Goal: Information Seeking & Learning: Learn about a topic

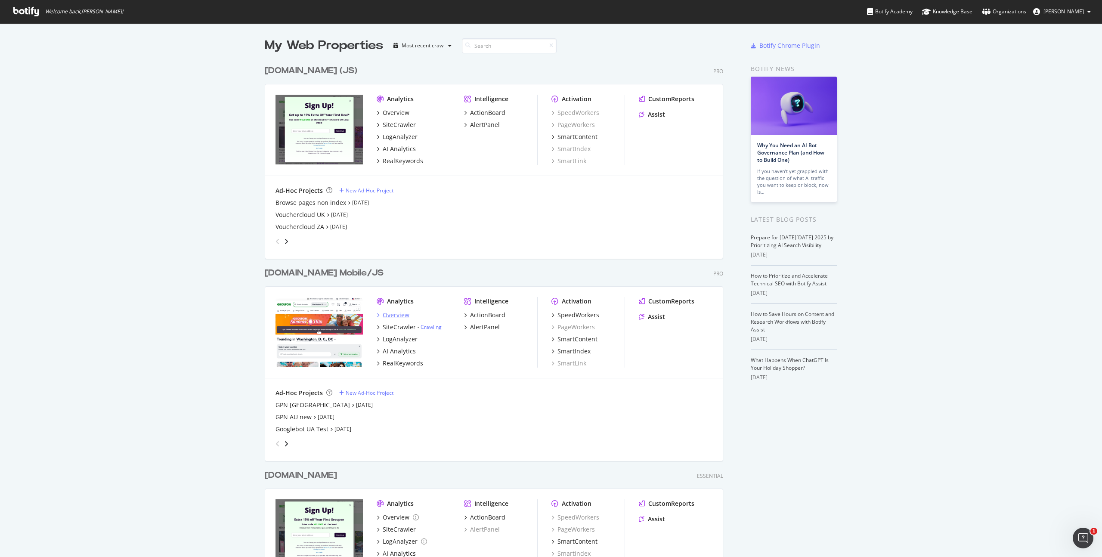
click at [396, 319] on div "Overview" at bounding box center [396, 315] width 27 height 9
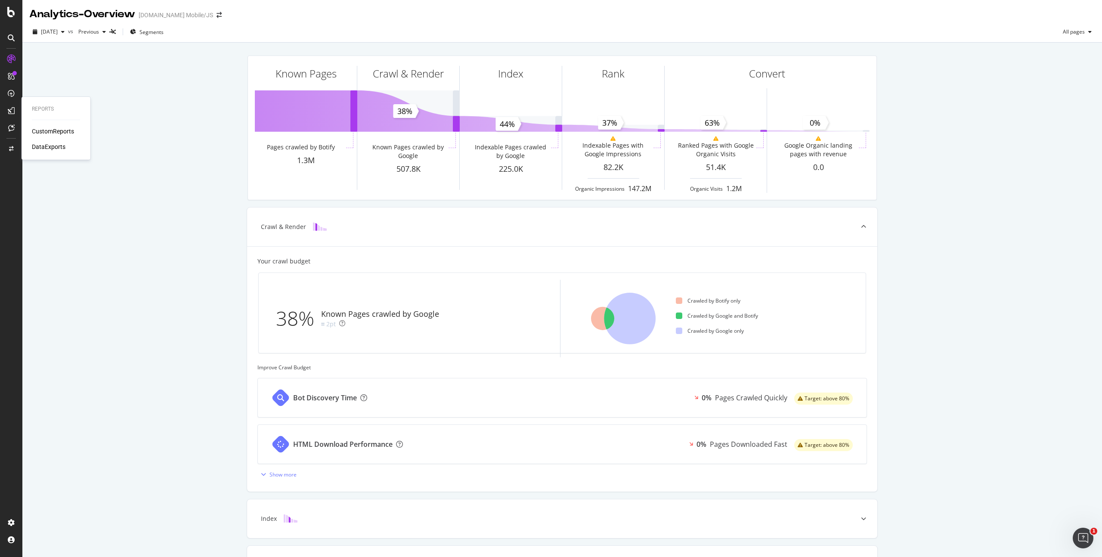
click at [53, 128] on div "CustomReports" at bounding box center [53, 131] width 42 height 9
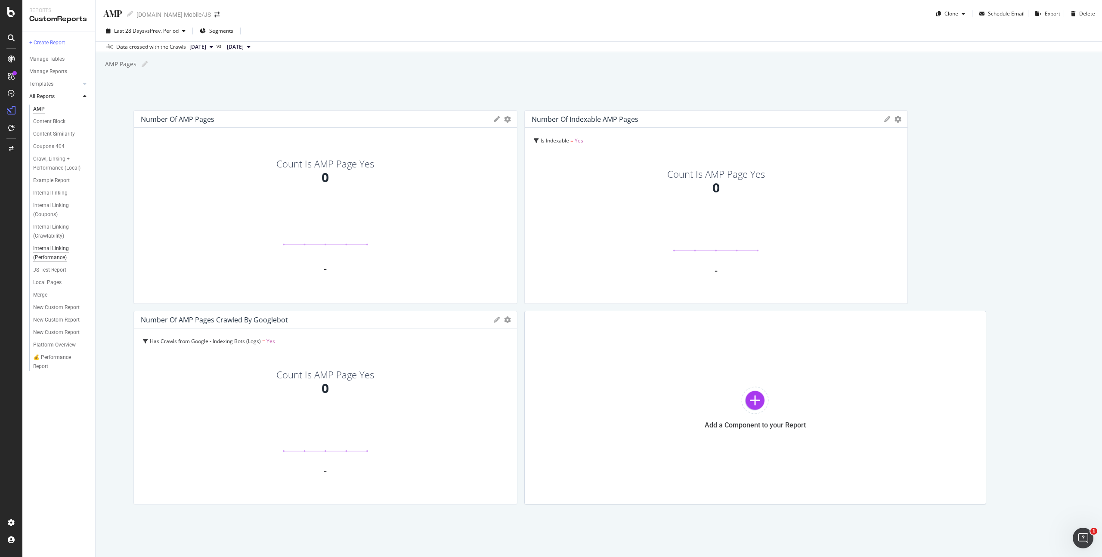
click at [56, 249] on div "Internal Linking (Performance)" at bounding box center [58, 253] width 50 height 18
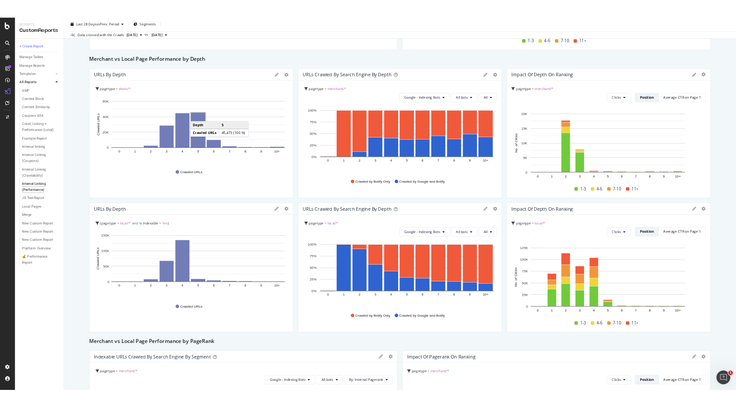
scroll to position [694, 0]
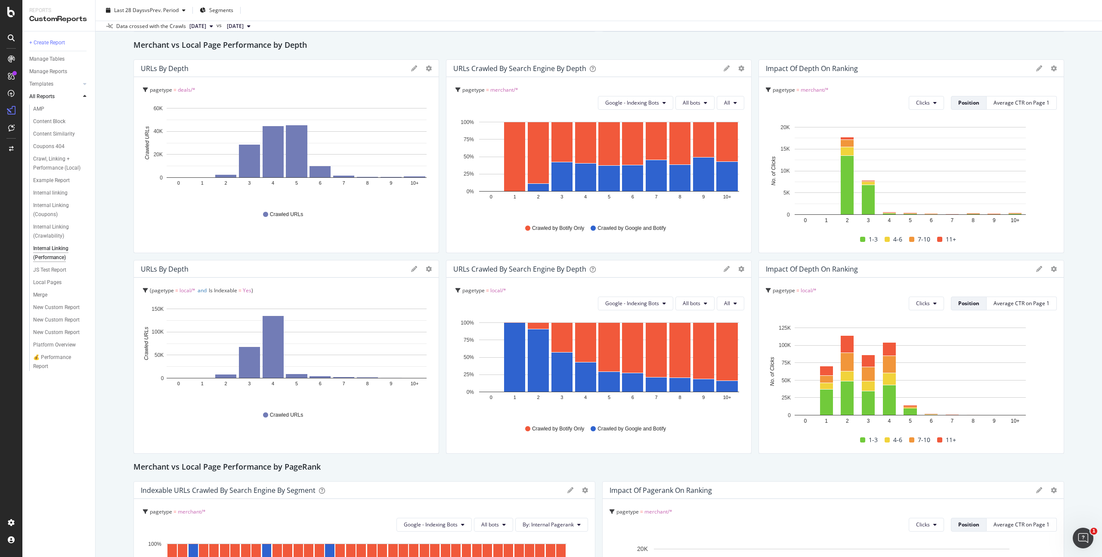
click at [411, 269] on icon at bounding box center [414, 269] width 6 height 6
click at [375, 413] on div "Cancel" at bounding box center [386, 415] width 22 height 10
click at [428, 267] on icon "gear" at bounding box center [429, 269] width 6 height 6
click at [398, 333] on span "Edit Filter" at bounding box center [395, 334] width 88 height 12
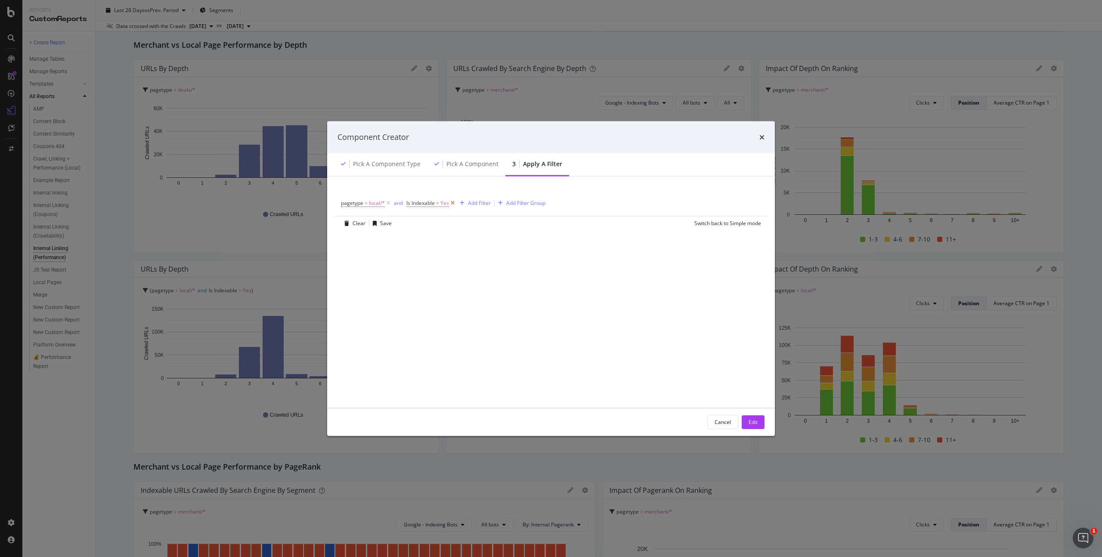
click at [452, 205] on icon "modal" at bounding box center [452, 203] width 7 height 9
click at [743, 421] on button "Edit" at bounding box center [753, 422] width 23 height 14
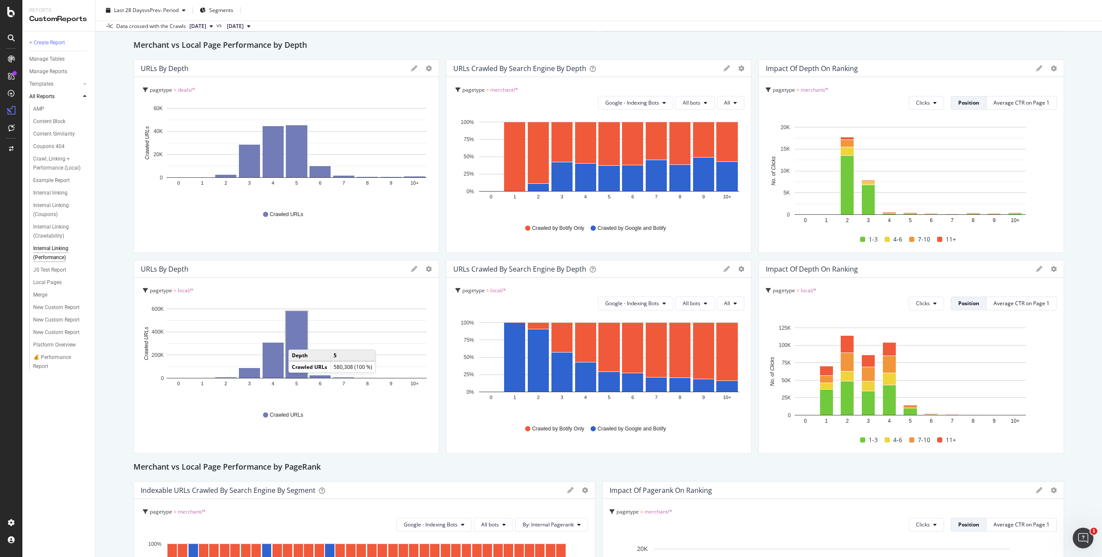
click at [297, 341] on rect "A chart." at bounding box center [297, 344] width 22 height 67
click at [431, 270] on div at bounding box center [435, 357] width 9 height 194
drag, startPoint x: 429, startPoint y: 270, endPoint x: 425, endPoint y: 269, distance: 4.3
click at [431, 270] on div at bounding box center [435, 357] width 9 height 194
click at [426, 269] on icon "gear" at bounding box center [429, 269] width 6 height 6
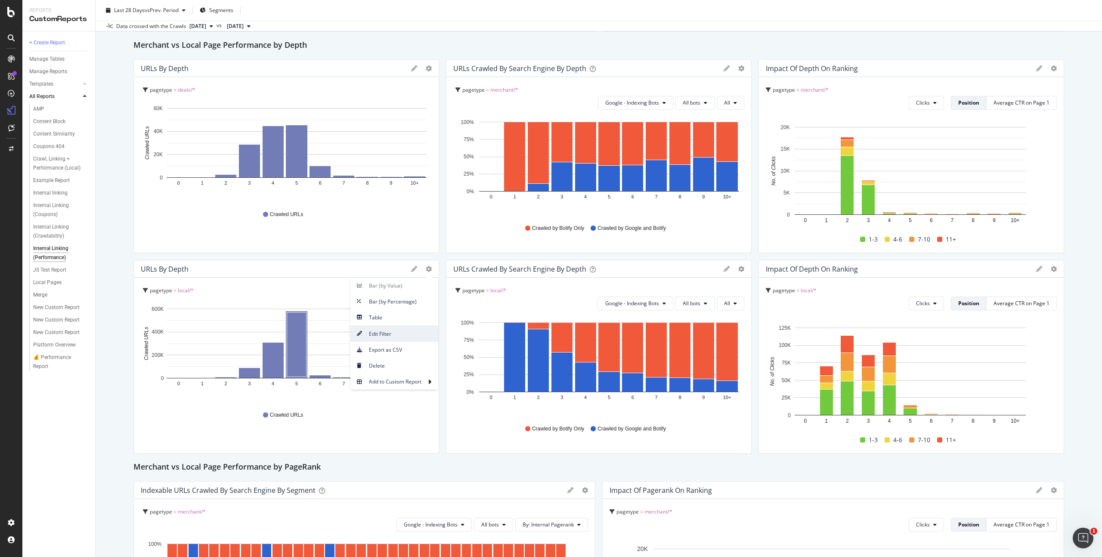
click at [379, 339] on span "Edit Filter" at bounding box center [395, 334] width 88 height 12
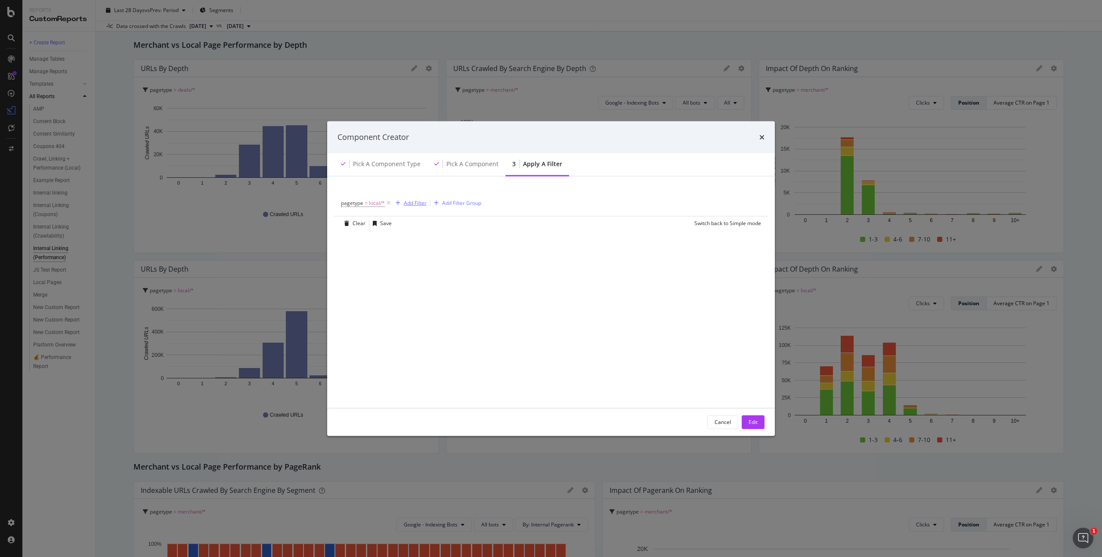
click at [415, 205] on div "Add Filter" at bounding box center [415, 202] width 23 height 7
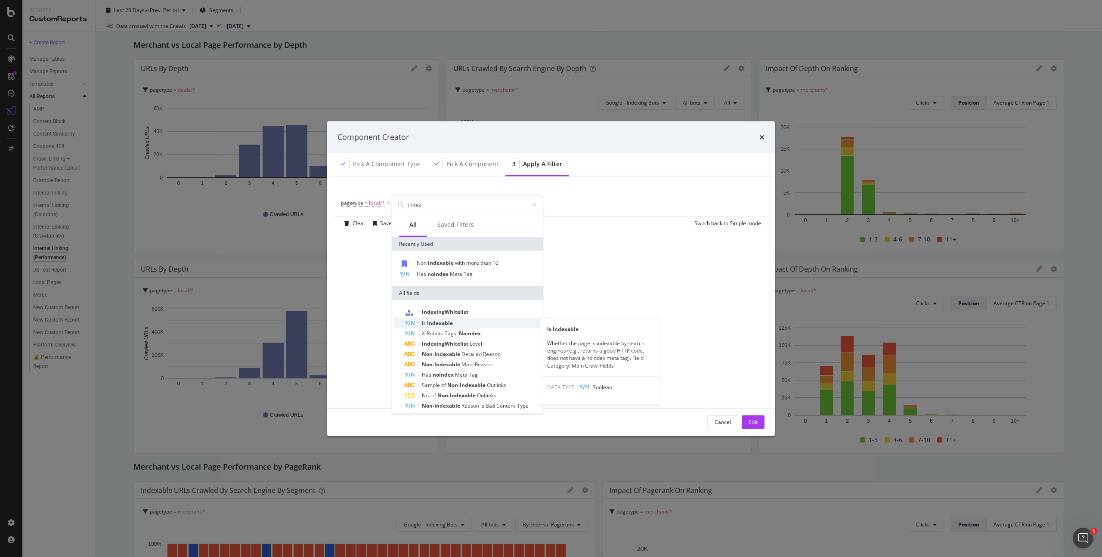
type input "index"
click at [466, 325] on div "Is Indexable" at bounding box center [472, 323] width 137 height 10
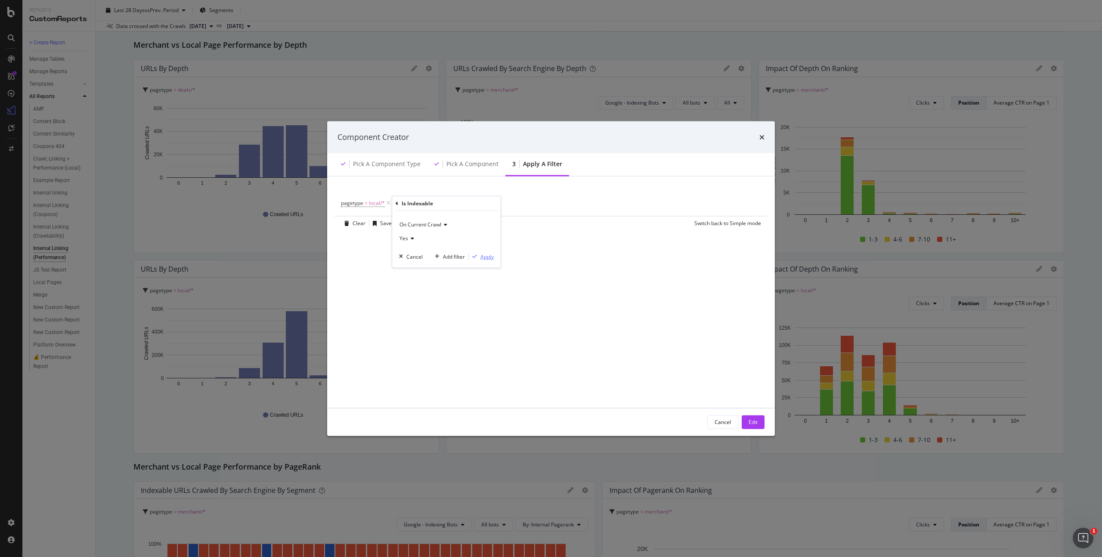
click at [487, 257] on div "Apply" at bounding box center [487, 256] width 13 height 7
click at [758, 422] on button "Edit" at bounding box center [753, 422] width 23 height 14
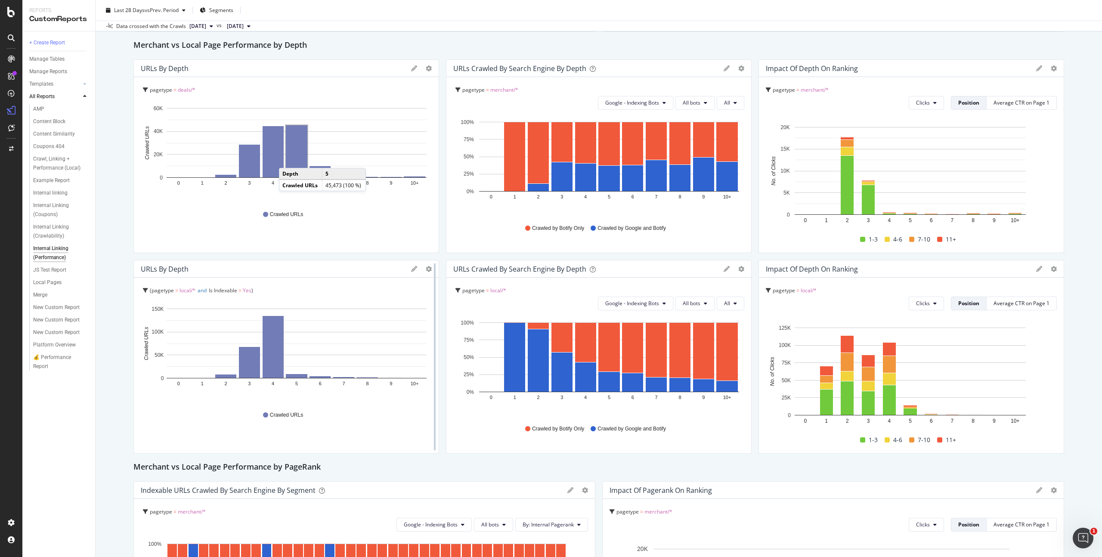
click at [431, 270] on div at bounding box center [435, 357] width 9 height 194
click at [426, 268] on icon "gear" at bounding box center [429, 269] width 6 height 6
click at [388, 332] on span "Edit Filter" at bounding box center [395, 334] width 88 height 12
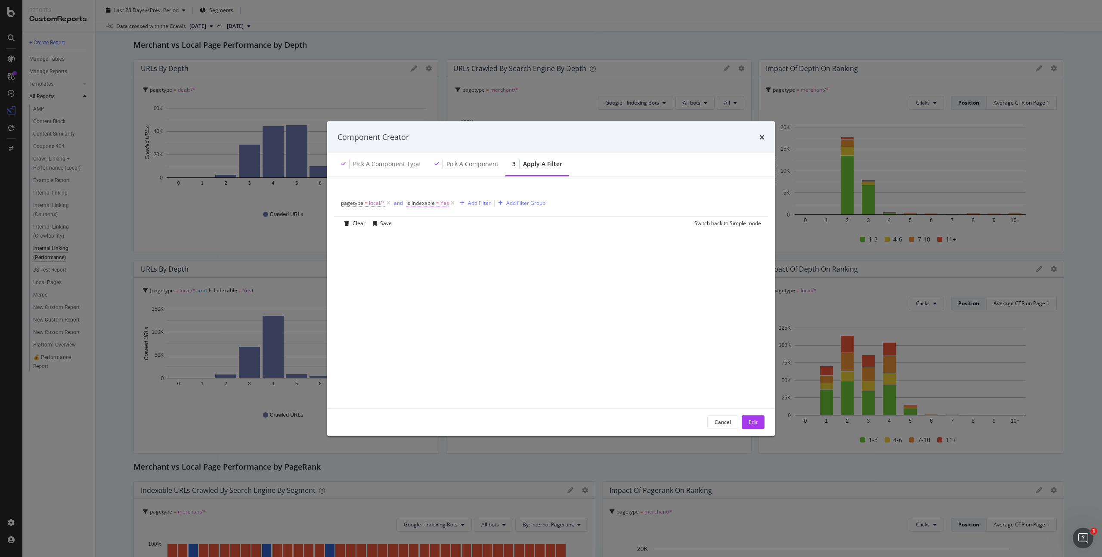
click at [439, 204] on span "=" at bounding box center [437, 202] width 3 height 7
click at [424, 239] on icon "modal" at bounding box center [426, 237] width 6 height 5
click at [430, 263] on div "No" at bounding box center [462, 266] width 92 height 11
click at [501, 257] on div "Apply" at bounding box center [501, 254] width 13 height 7
click at [756, 428] on div "Edit" at bounding box center [753, 422] width 9 height 13
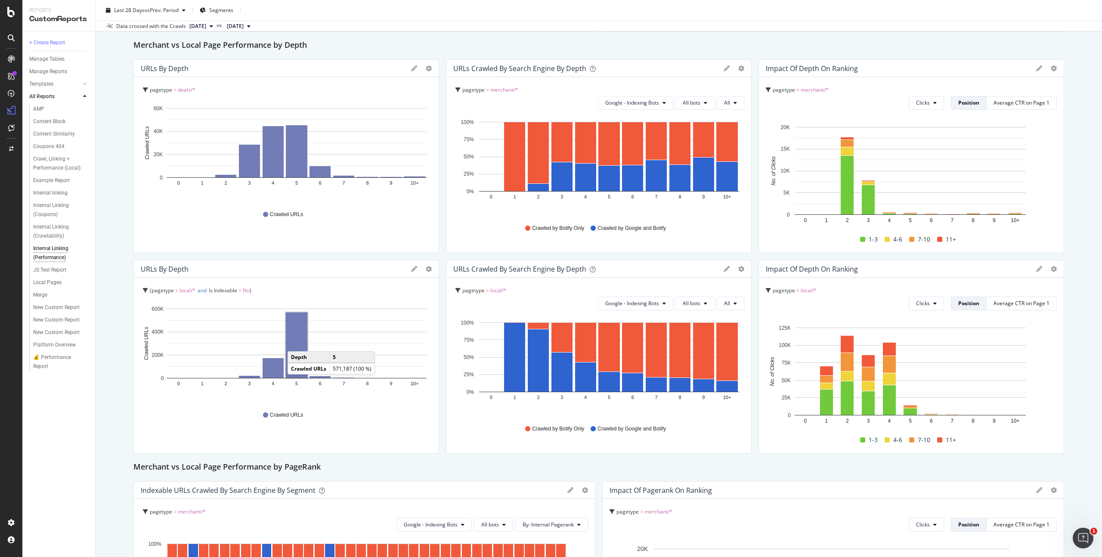
click at [296, 343] on rect "A chart." at bounding box center [297, 345] width 22 height 65
click at [250, 291] on span "No" at bounding box center [246, 290] width 7 height 7
click at [192, 323] on span "Is Indexable = No" at bounding box center [178, 324] width 55 height 12
click at [190, 324] on span "No" at bounding box center [188, 323] width 7 height 7
click at [426, 266] on icon "gear" at bounding box center [429, 269] width 6 height 6
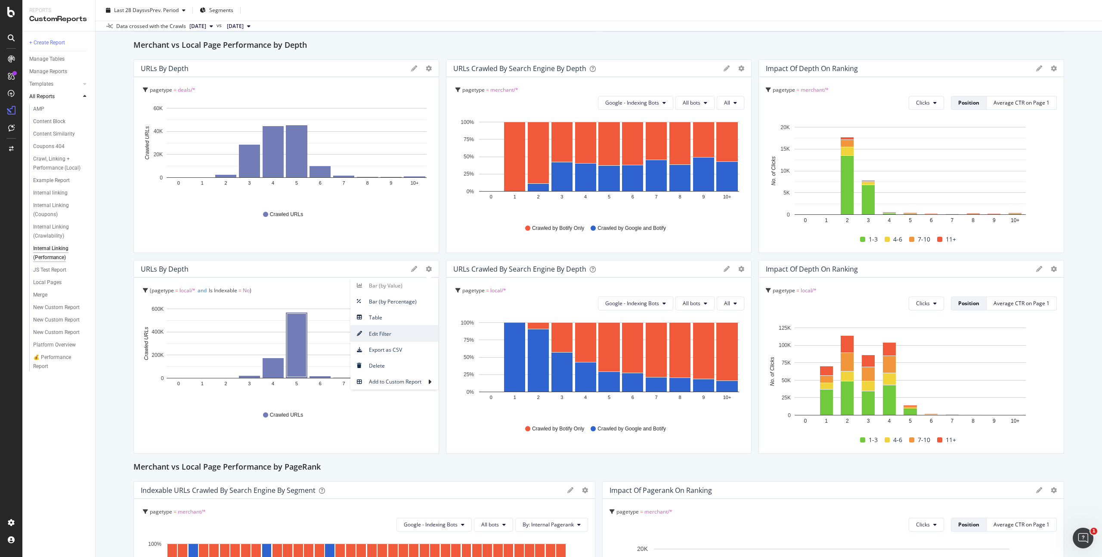
click at [394, 334] on span "Edit Filter" at bounding box center [395, 334] width 88 height 12
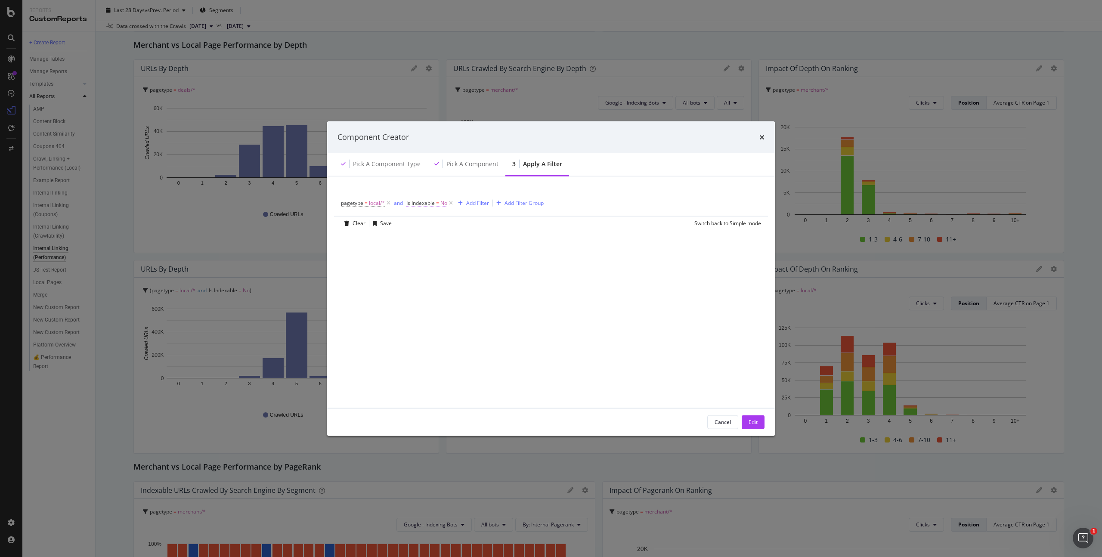
click at [430, 203] on span "Is Indexable" at bounding box center [420, 202] width 28 height 7
click at [423, 240] on div "No" at bounding box center [461, 237] width 95 height 14
click at [428, 258] on div "Yes" at bounding box center [462, 254] width 92 height 11
click at [498, 255] on div "Apply" at bounding box center [501, 254] width 13 height 7
drag, startPoint x: 749, startPoint y: 419, endPoint x: 483, endPoint y: 259, distance: 310.2
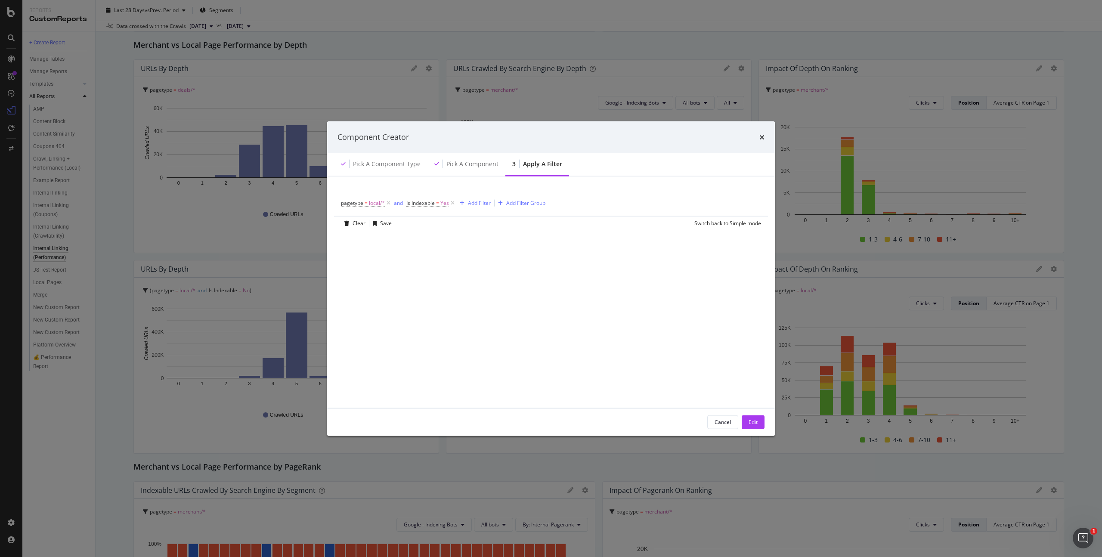
click at [749, 419] on div "Edit" at bounding box center [753, 422] width 9 height 7
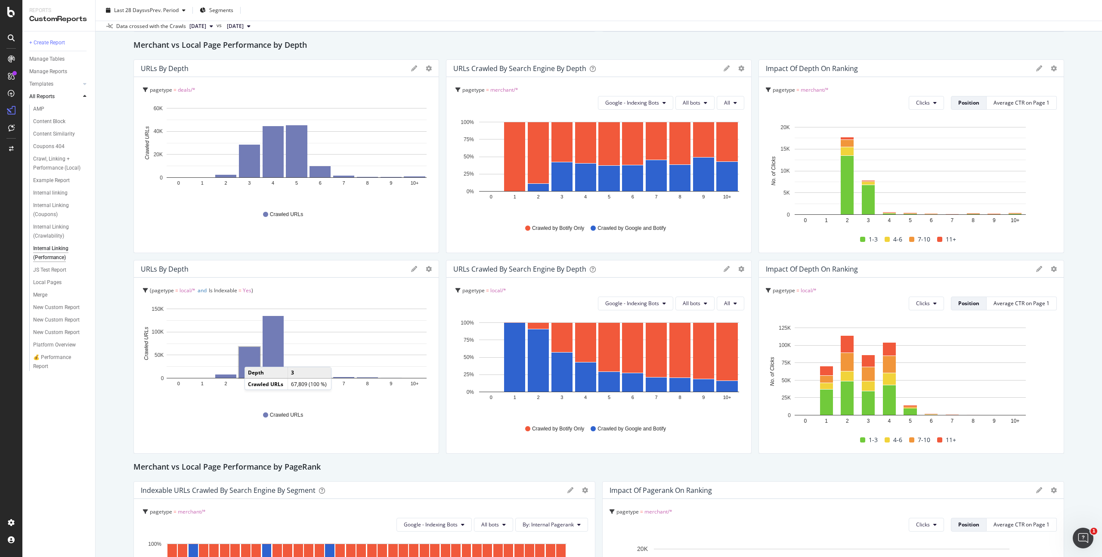
click at [253, 358] on rect "A chart." at bounding box center [249, 362] width 21 height 31
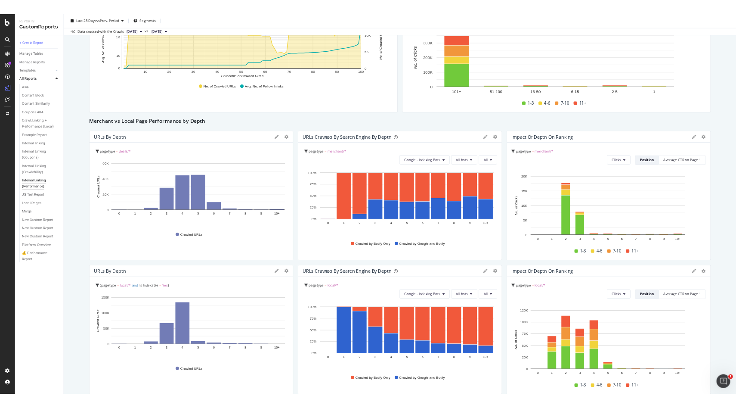
scroll to position [816, 0]
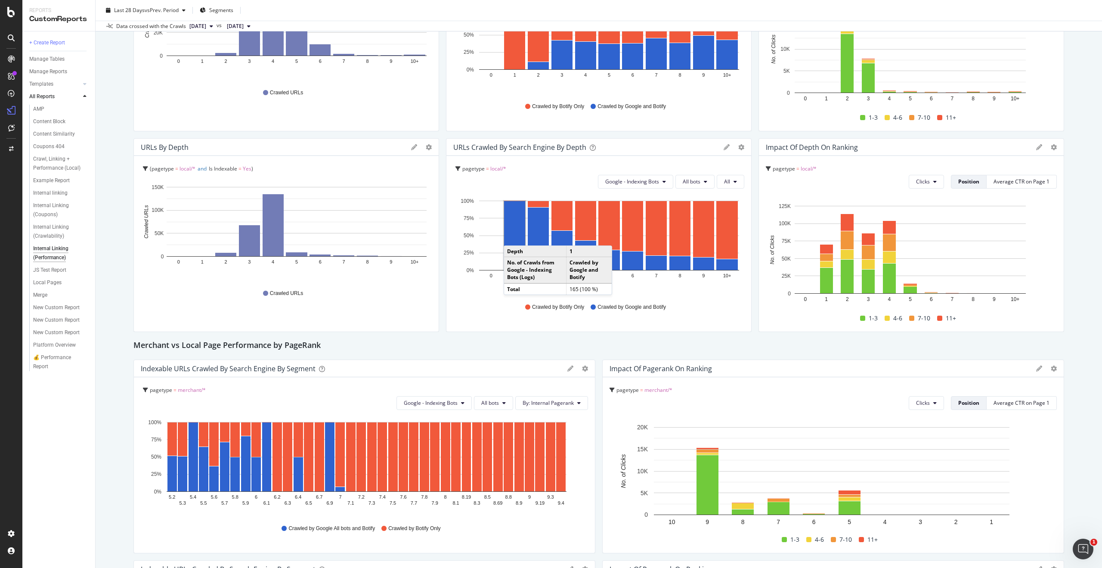
click at [510, 237] on rect "A chart." at bounding box center [514, 235] width 21 height 69
click at [248, 245] on rect "A chart." at bounding box center [249, 240] width 21 height 31
click at [230, 254] on rect "A chart." at bounding box center [225, 254] width 21 height 3
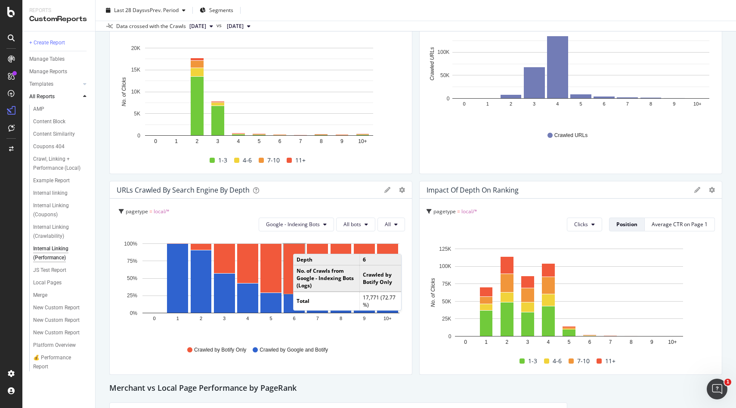
scroll to position [1541, 0]
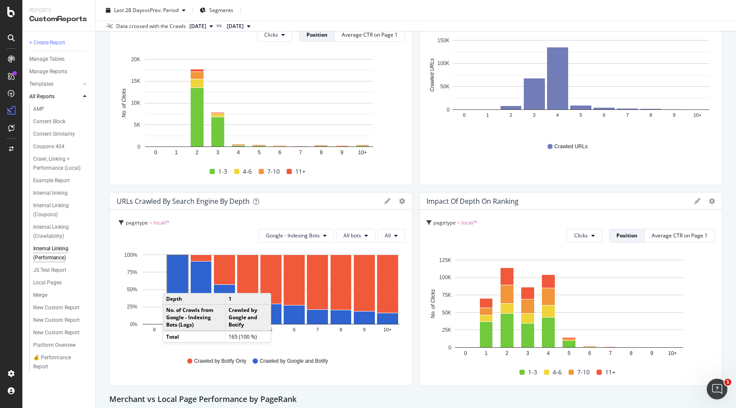
click at [171, 284] on rect "A chart." at bounding box center [177, 289] width 21 height 69
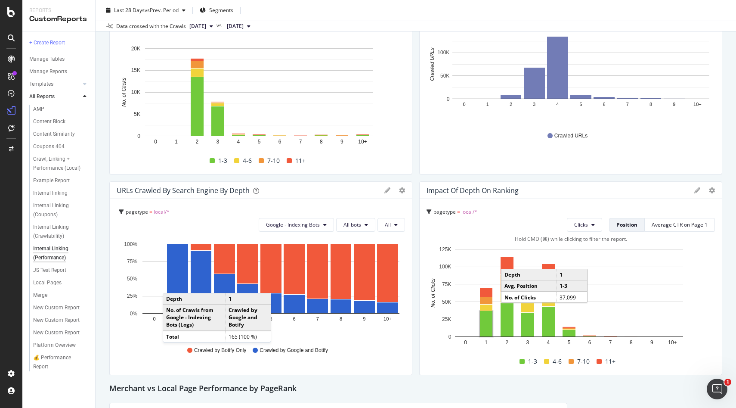
click at [483, 333] on rect "A chart." at bounding box center [486, 323] width 12 height 25
click at [483, 308] on rect "A chart." at bounding box center [486, 307] width 12 height 6
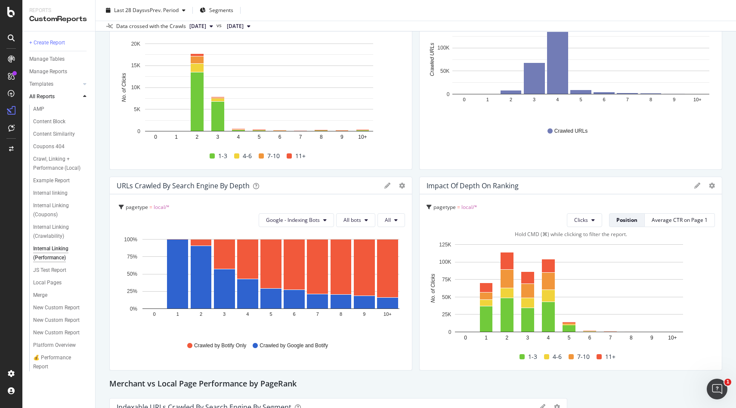
scroll to position [1506, 0]
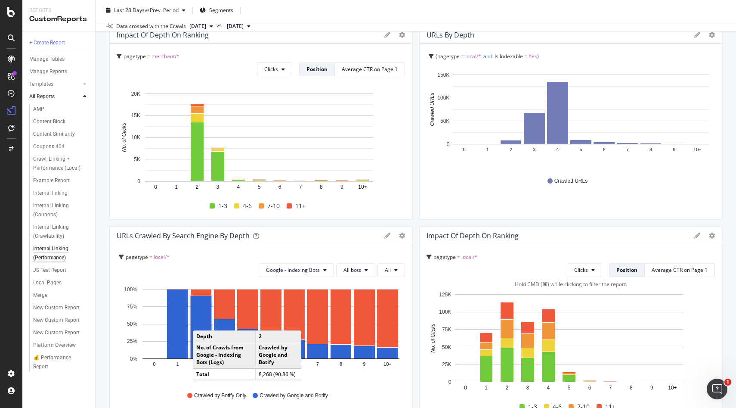
click at [202, 322] on rect "A chart." at bounding box center [201, 327] width 21 height 62
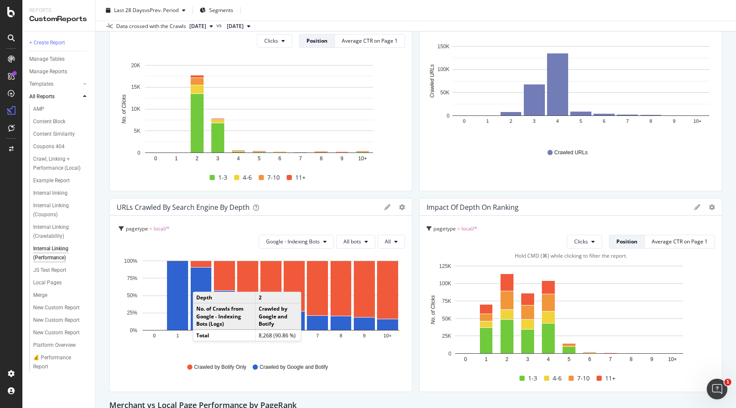
scroll to position [1595, 0]
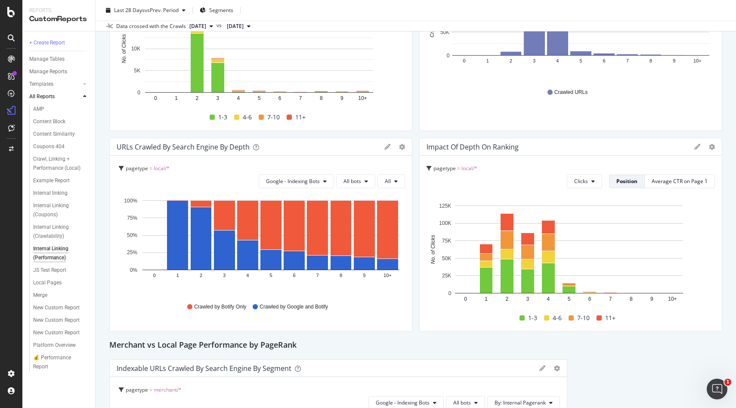
click at [199, 200] on rect "A chart." at bounding box center [271, 200] width 257 height 0
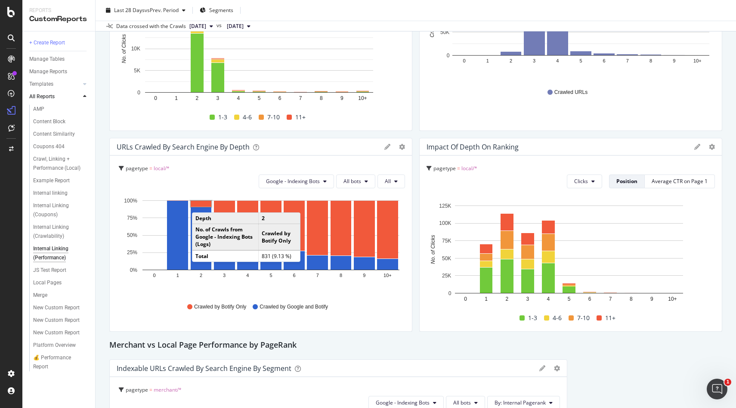
click at [201, 204] on rect "A chart." at bounding box center [201, 204] width 21 height 6
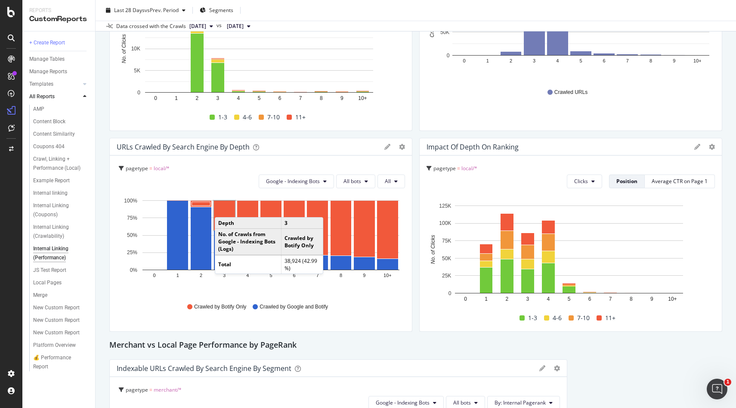
click at [223, 208] on rect "A chart." at bounding box center [224, 215] width 21 height 29
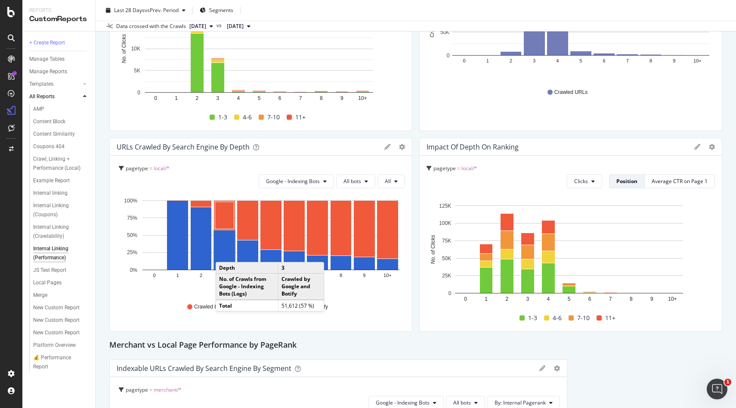
click at [224, 253] on rect "A chart." at bounding box center [224, 249] width 21 height 39
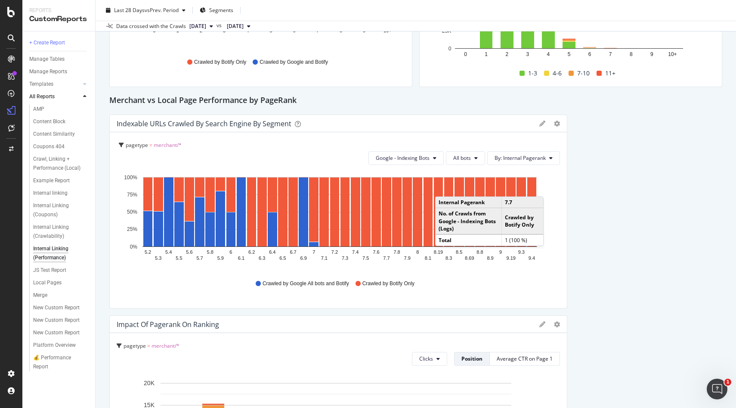
scroll to position [1691, 0]
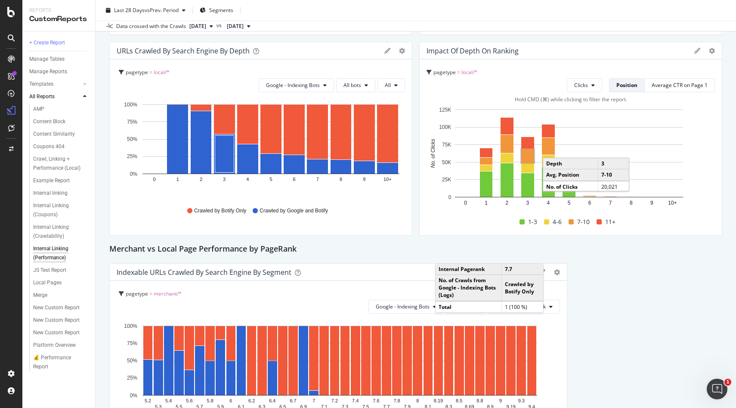
click at [526, 155] on rect "A chart." at bounding box center [527, 156] width 13 height 14
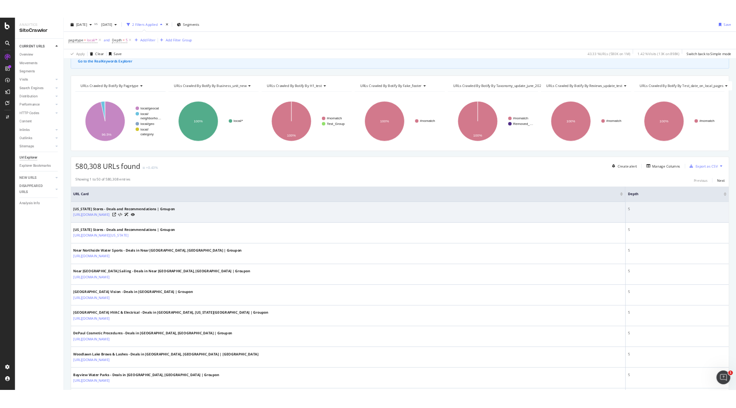
scroll to position [107, 0]
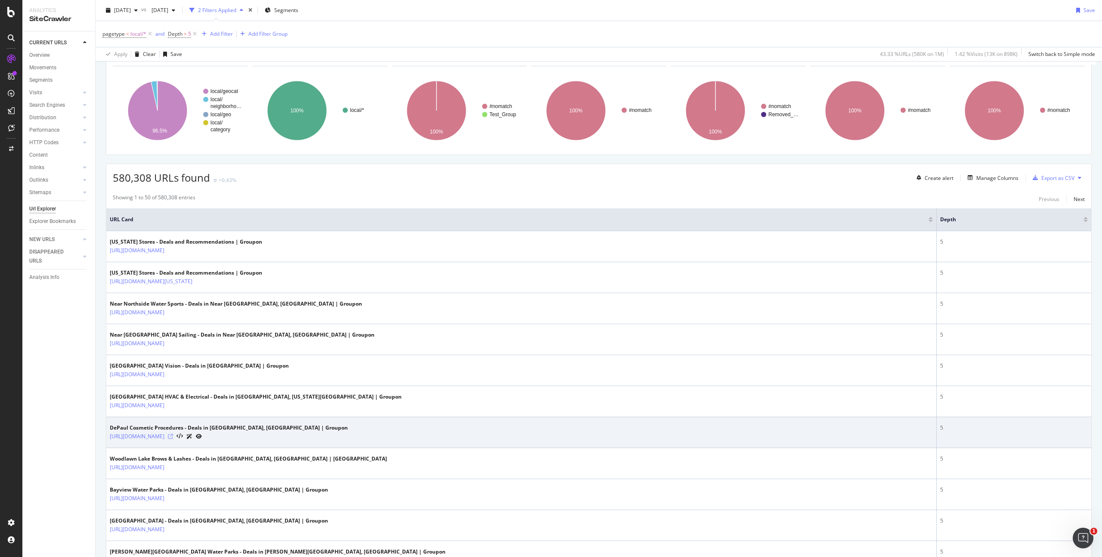
click at [173, 438] on icon at bounding box center [170, 436] width 5 height 5
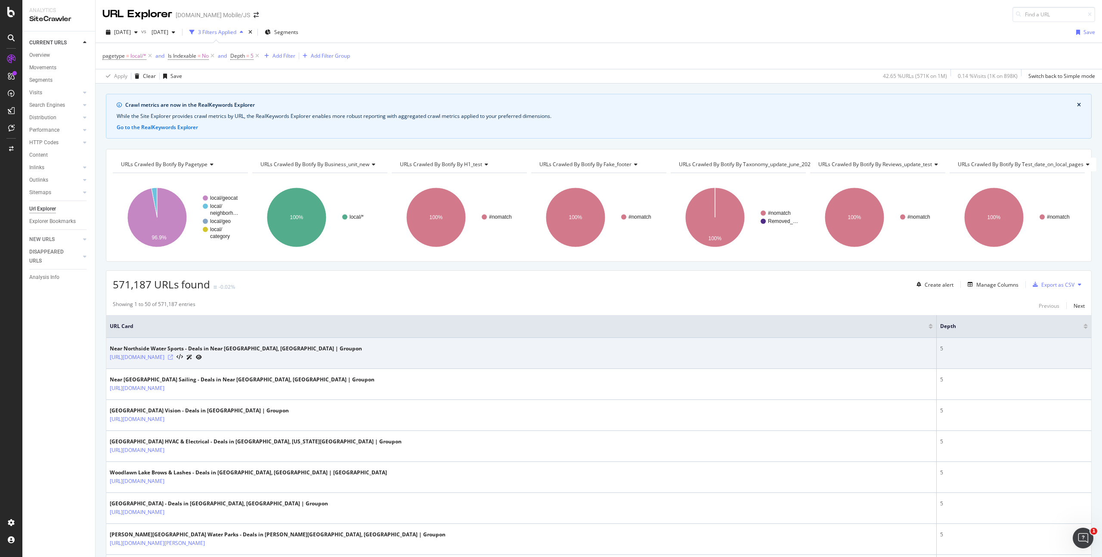
click at [173, 359] on icon at bounding box center [170, 357] width 5 height 5
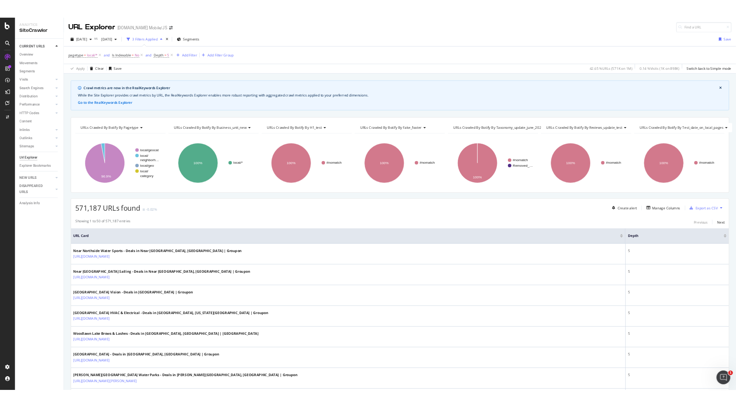
scroll to position [360, 0]
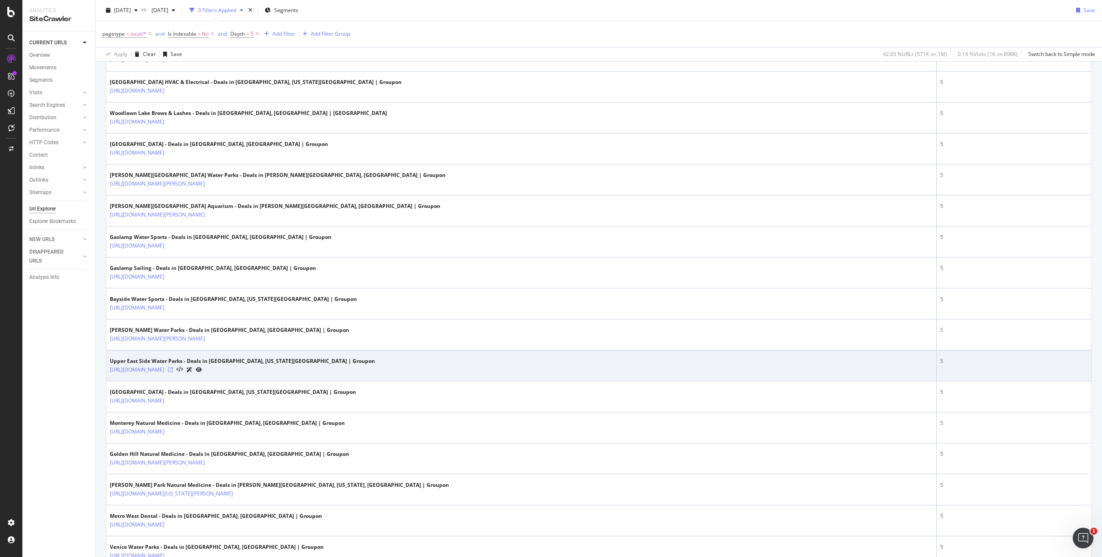
click at [173, 371] on icon at bounding box center [170, 369] width 5 height 5
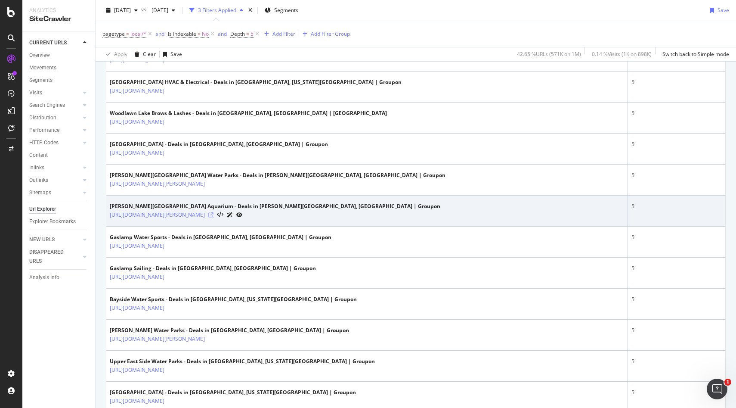
click at [214, 213] on icon at bounding box center [210, 214] width 5 height 5
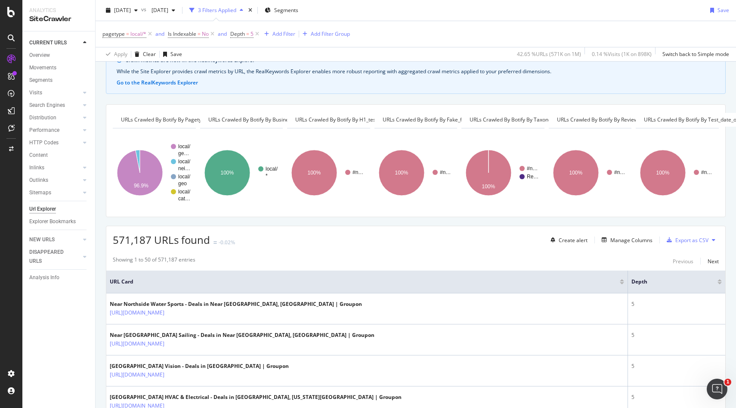
scroll to position [0, 0]
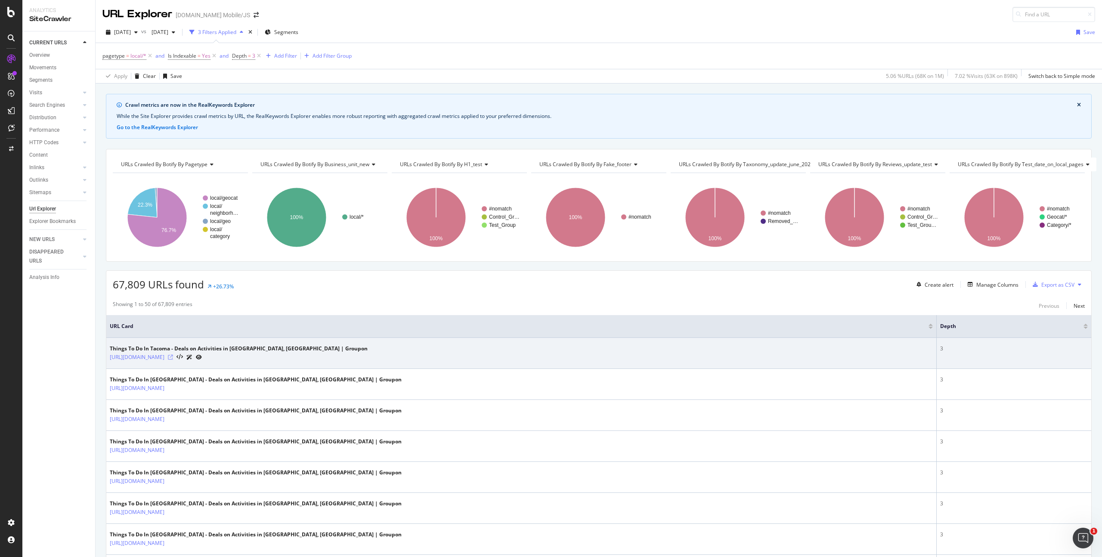
click at [173, 358] on icon at bounding box center [170, 357] width 5 height 5
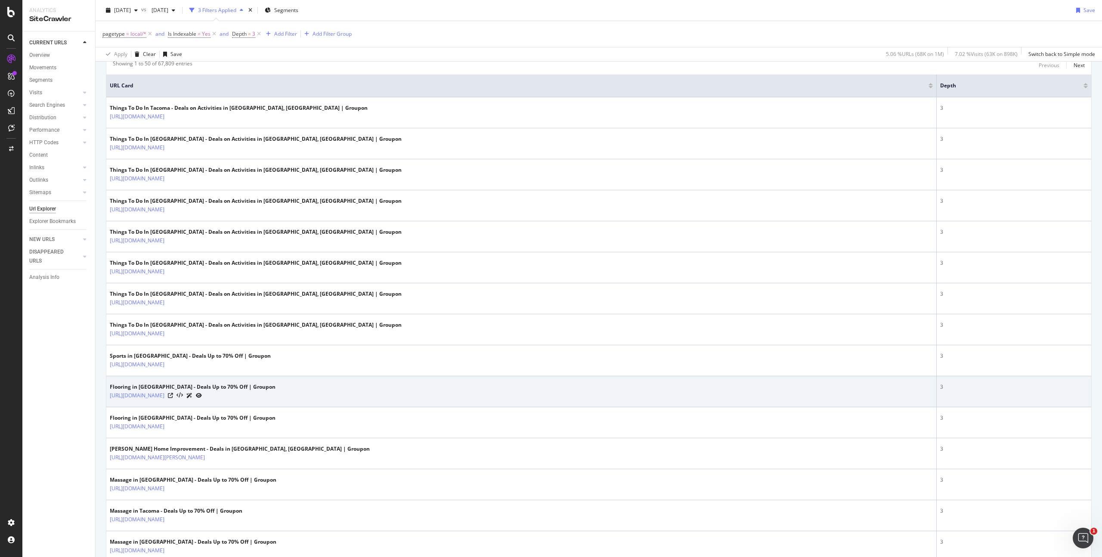
scroll to position [108, 0]
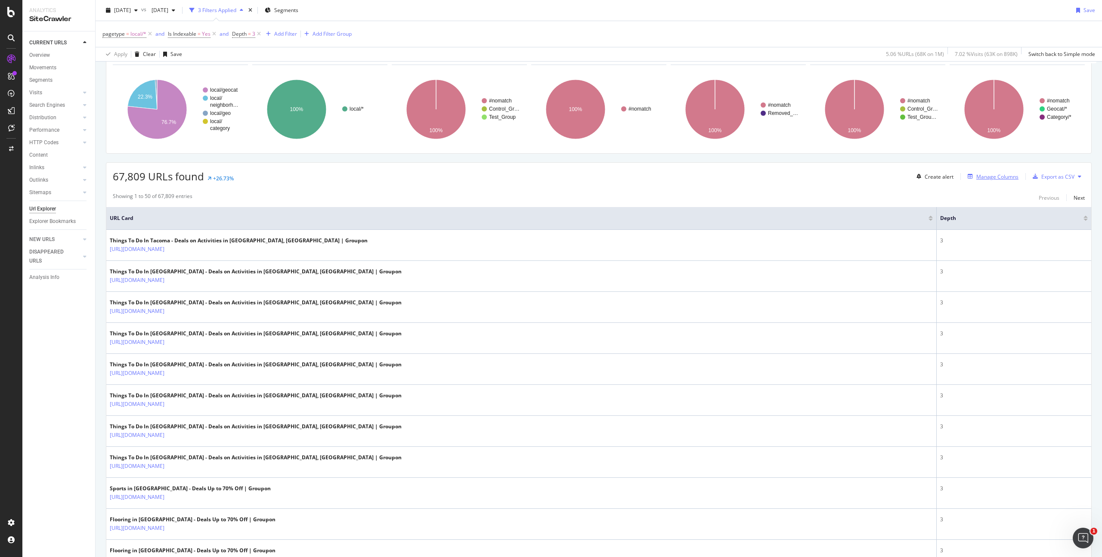
click at [980, 175] on div "Manage Columns" at bounding box center [998, 176] width 42 height 7
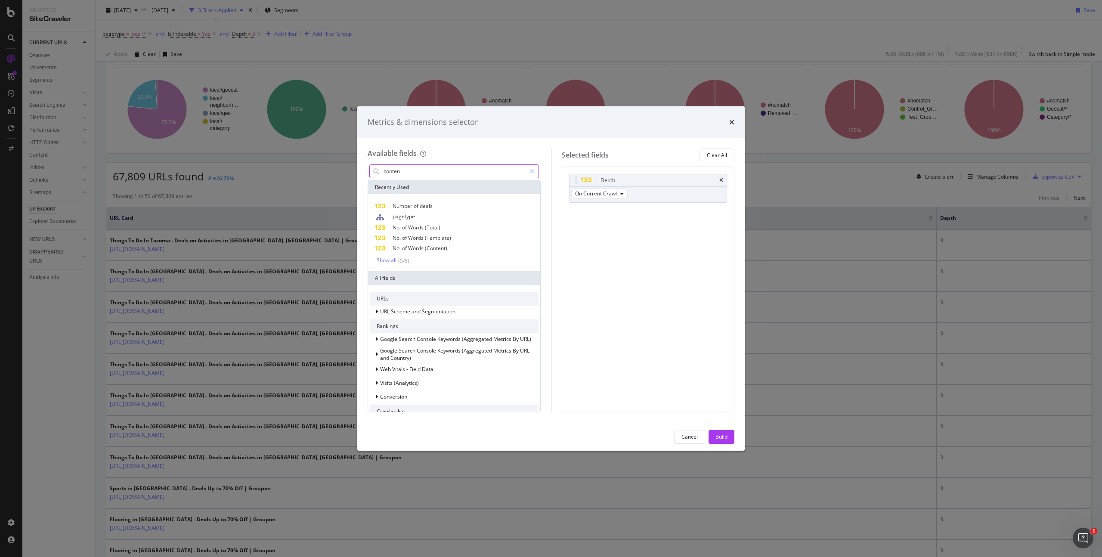
type input "content"
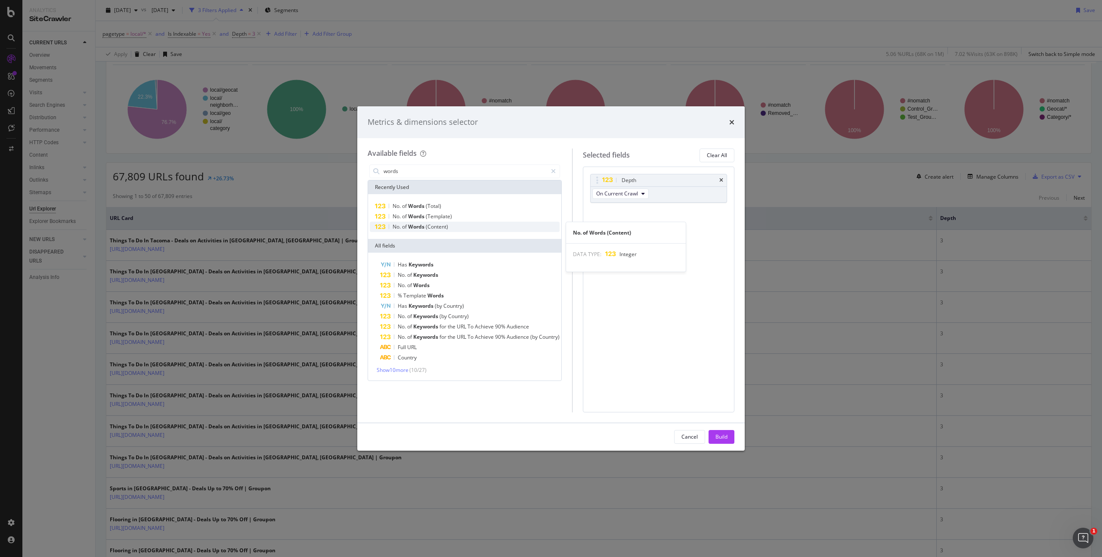
type input "words"
click at [472, 229] on div "No. of Words (Content)" at bounding box center [465, 227] width 190 height 10
click at [675, 230] on button "Total" at bounding box center [664, 226] width 27 height 10
click at [673, 276] on span "Content" at bounding box center [670, 274] width 23 height 8
click at [713, 436] on button "Build" at bounding box center [722, 437] width 26 height 14
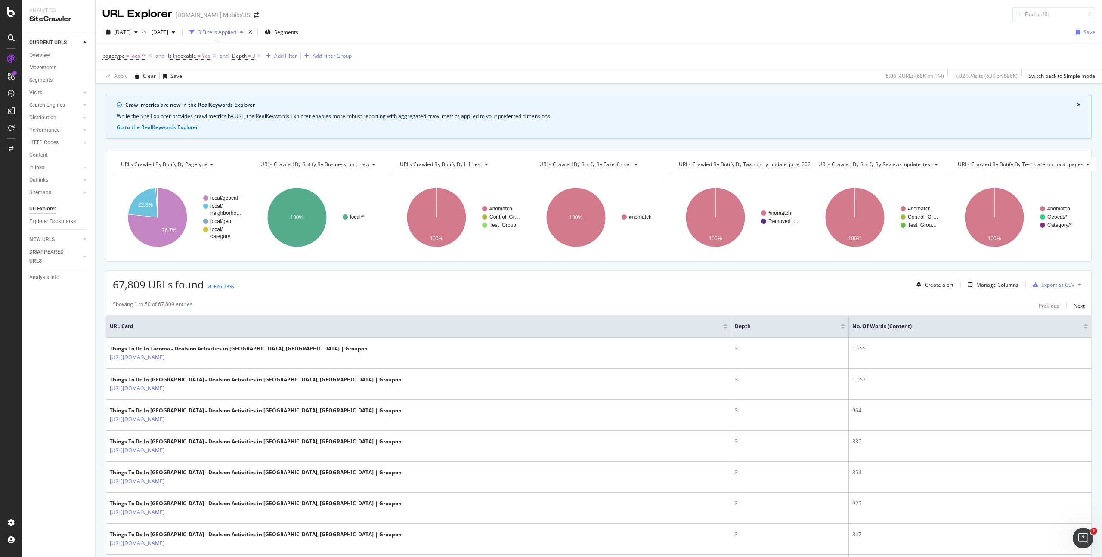
click at [1078, 329] on div "No. of Words (Content)" at bounding box center [971, 326] width 236 height 9
click at [1084, 326] on div at bounding box center [1086, 326] width 4 height 5
click at [1084, 327] on div at bounding box center [1086, 328] width 4 height 2
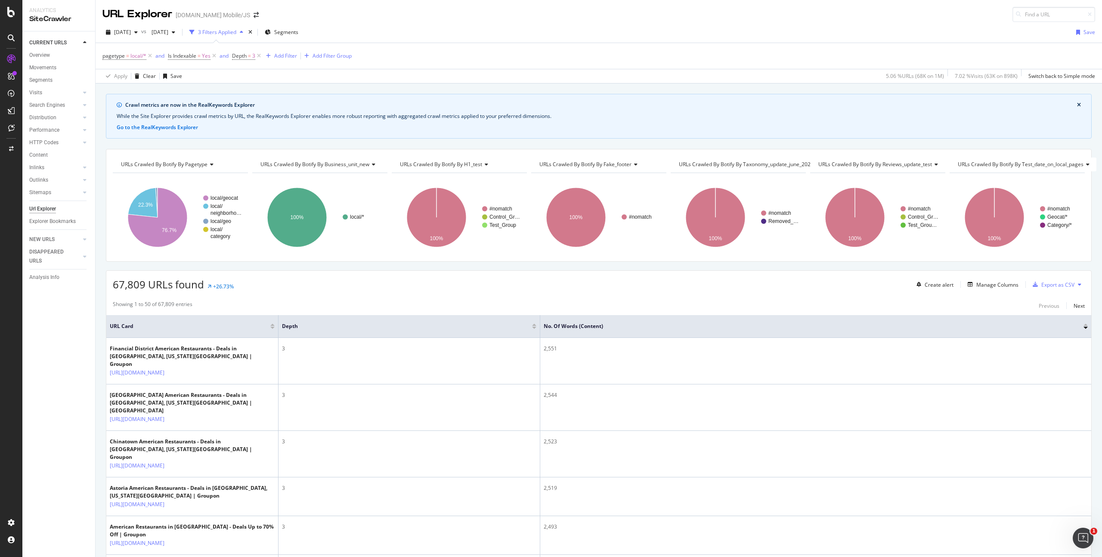
click at [1084, 327] on div at bounding box center [1086, 328] width 4 height 2
click at [1084, 326] on div at bounding box center [1086, 325] width 4 height 2
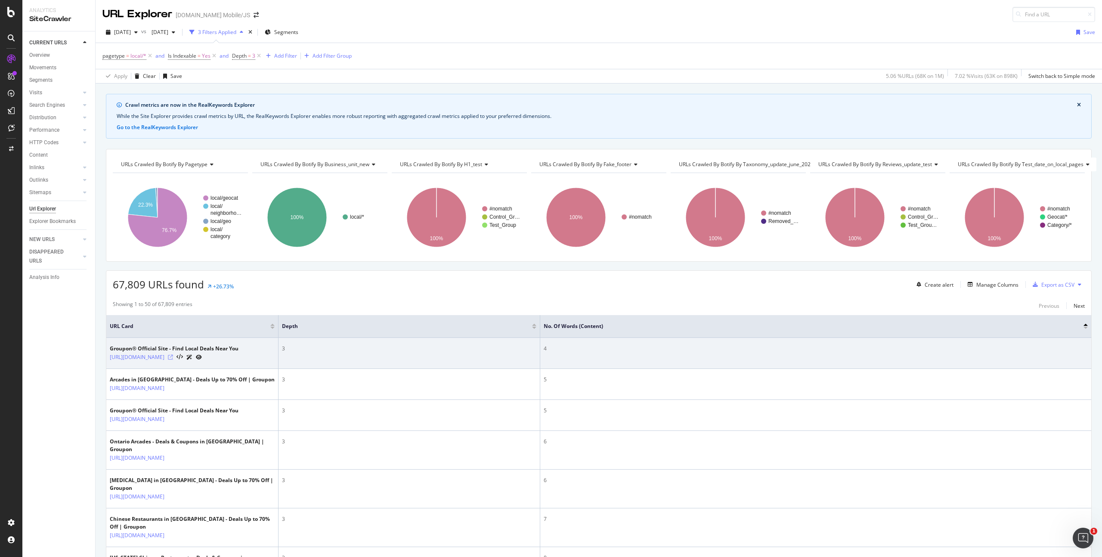
click at [173, 360] on icon at bounding box center [170, 357] width 5 height 5
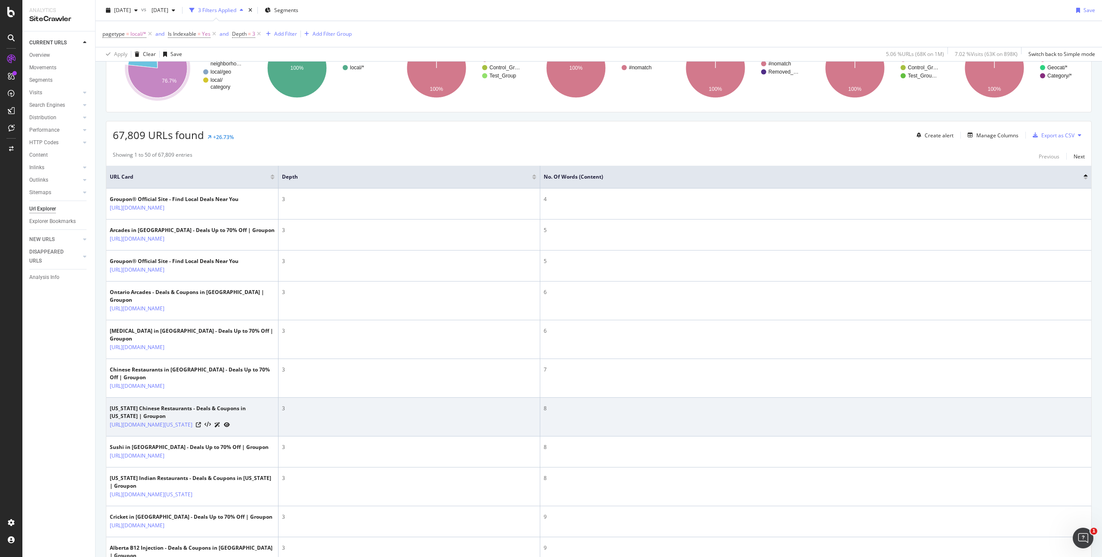
scroll to position [238, 0]
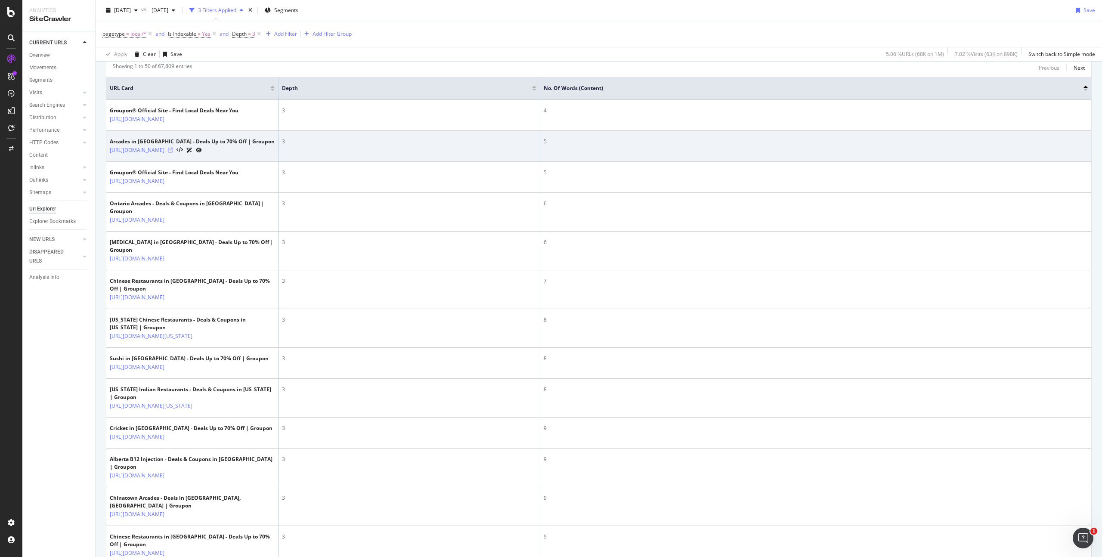
click at [173, 153] on icon at bounding box center [170, 150] width 5 height 5
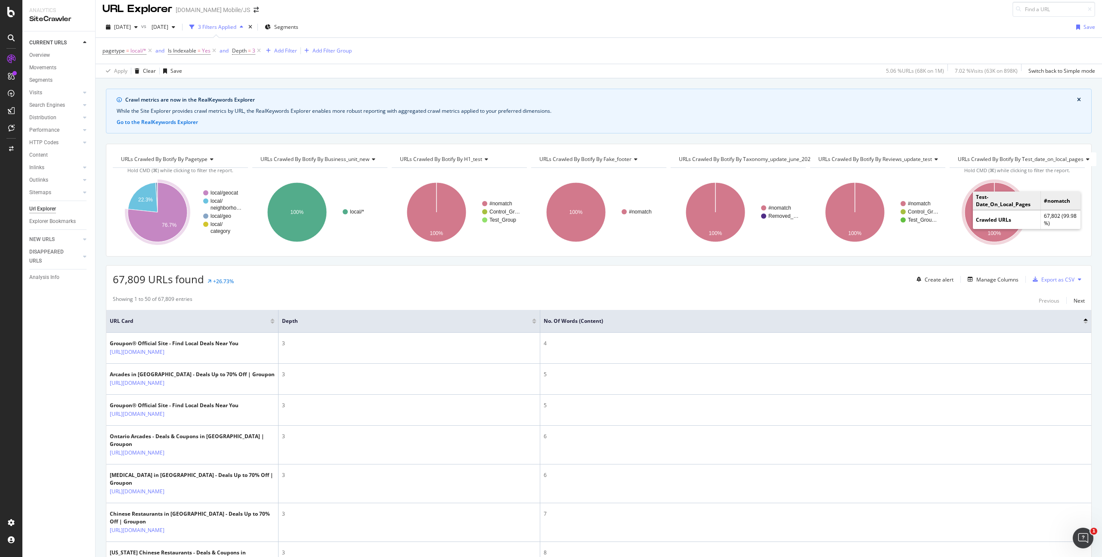
scroll to position [73, 0]
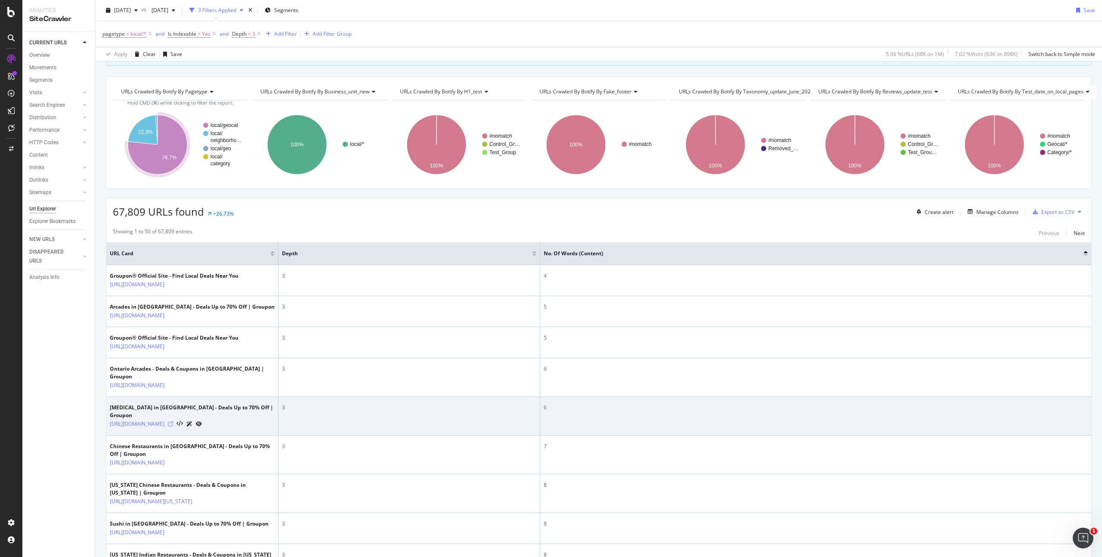
click at [173, 427] on icon at bounding box center [170, 424] width 5 height 5
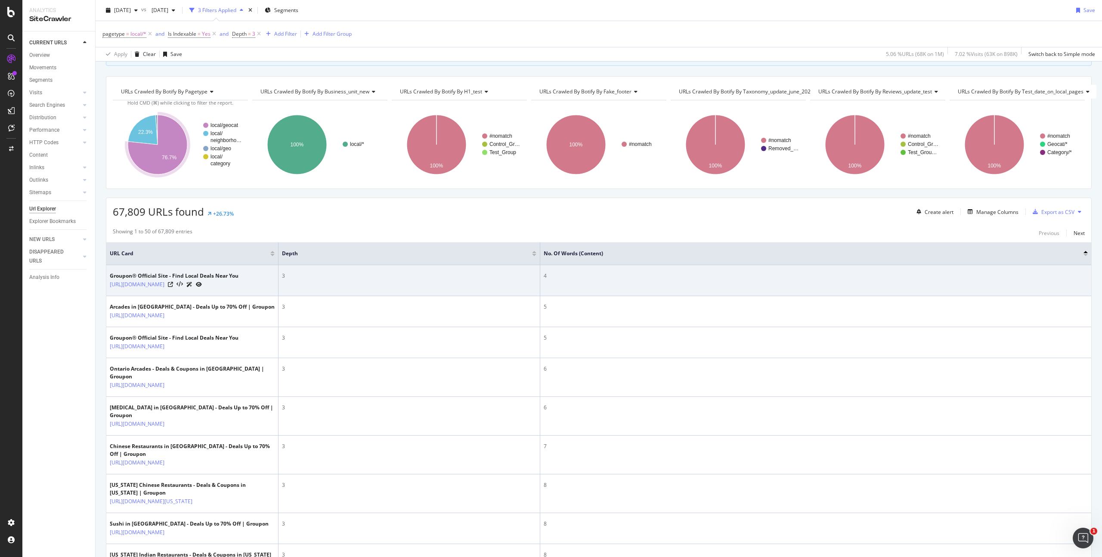
scroll to position [344, 0]
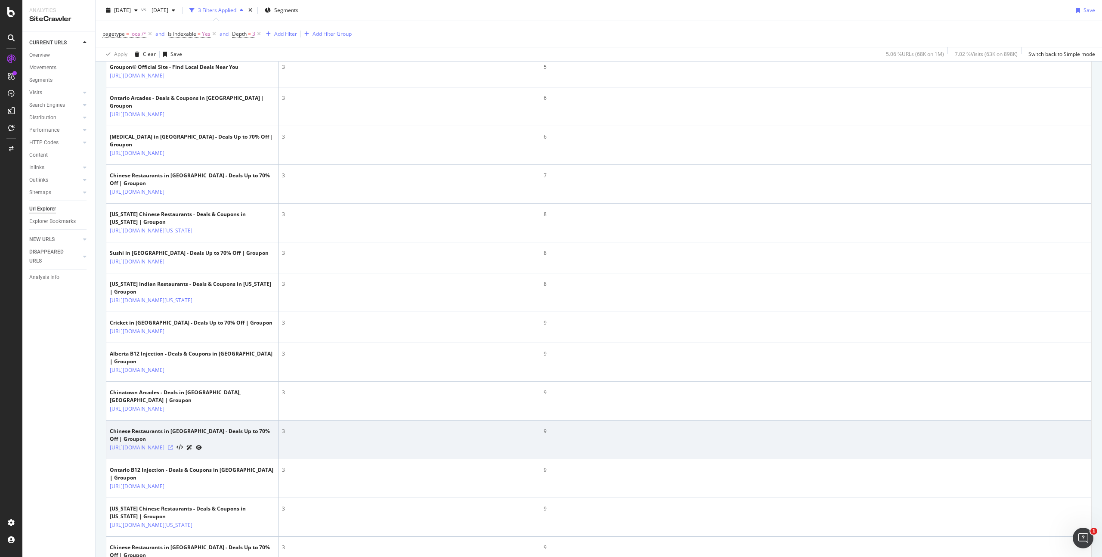
click at [173, 450] on icon at bounding box center [170, 447] width 5 height 5
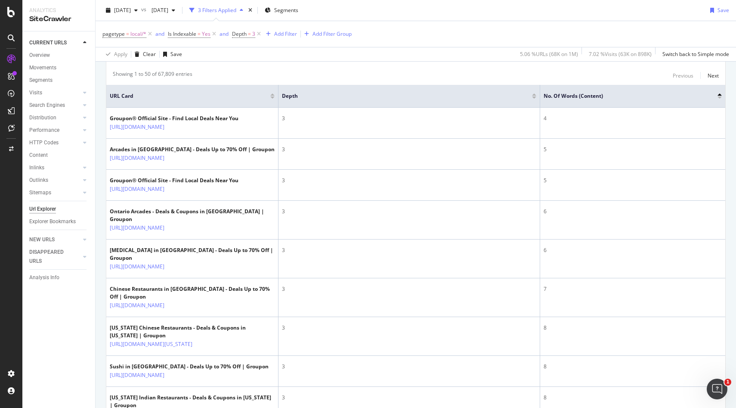
scroll to position [587, 0]
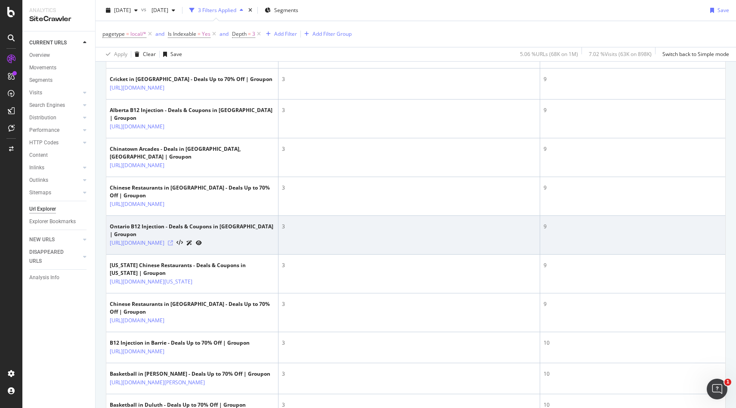
click at [173, 245] on icon at bounding box center [170, 242] width 5 height 5
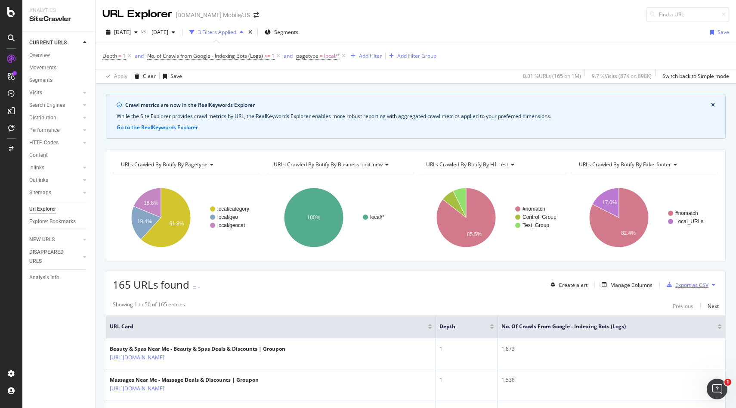
click at [695, 286] on div "Export as CSV" at bounding box center [692, 284] width 33 height 7
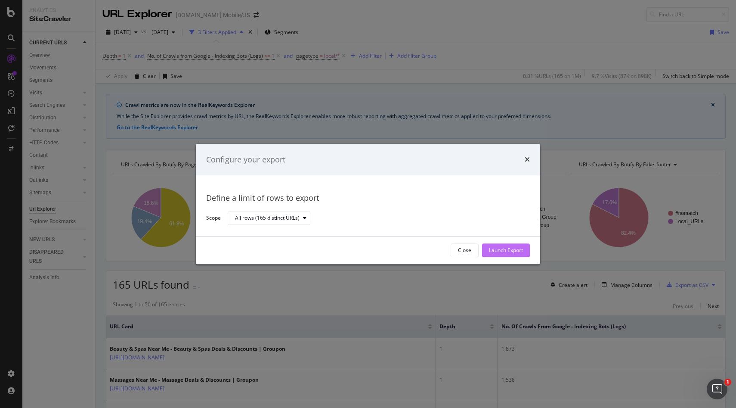
click at [519, 251] on div "Launch Export" at bounding box center [506, 250] width 34 height 7
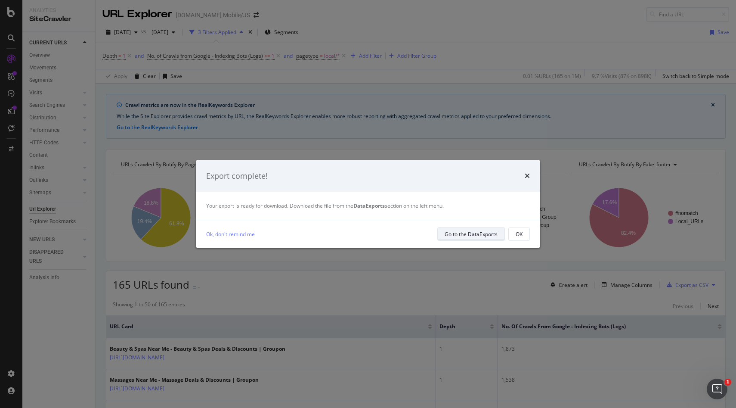
click at [481, 235] on div "Go to the DataExports" at bounding box center [471, 233] width 53 height 7
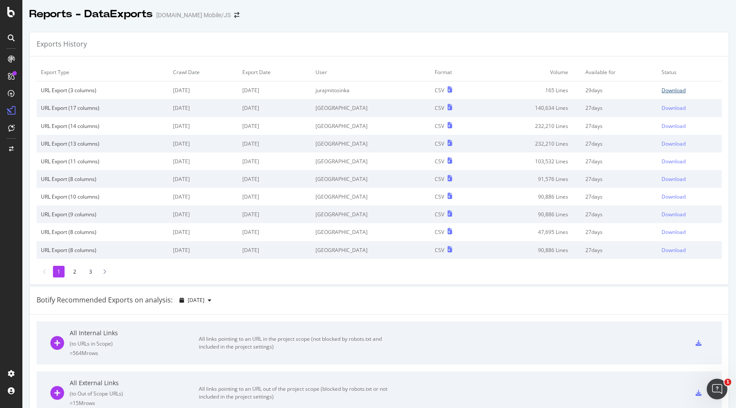
click at [667, 91] on div "Download" at bounding box center [674, 90] width 24 height 7
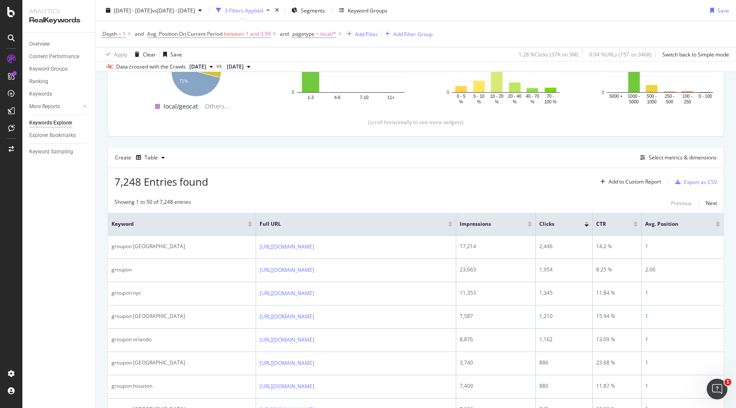
scroll to position [398, 0]
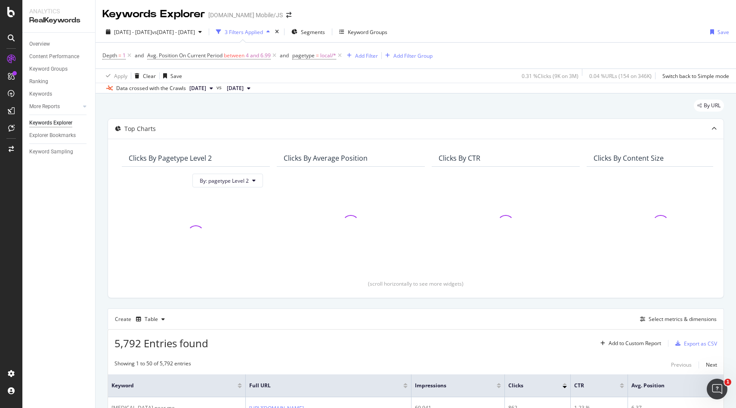
scroll to position [227, 0]
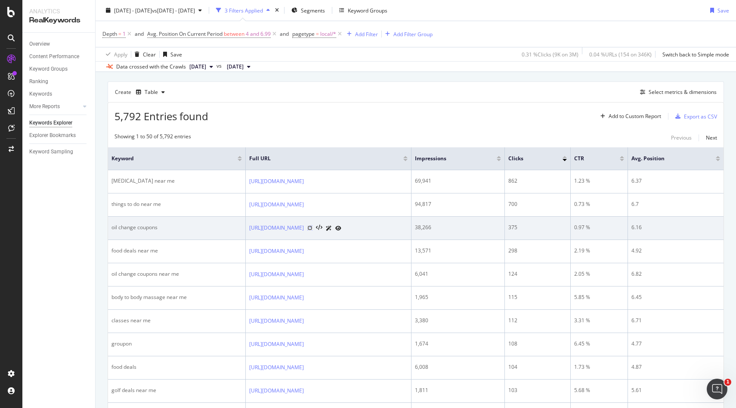
click at [313, 227] on icon at bounding box center [309, 227] width 5 height 5
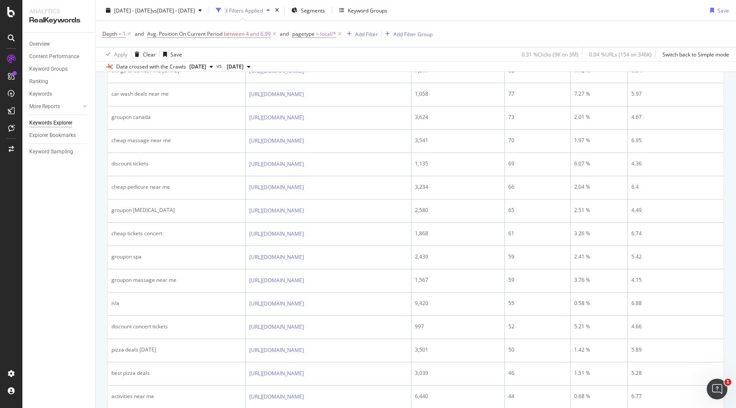
scroll to position [0, 0]
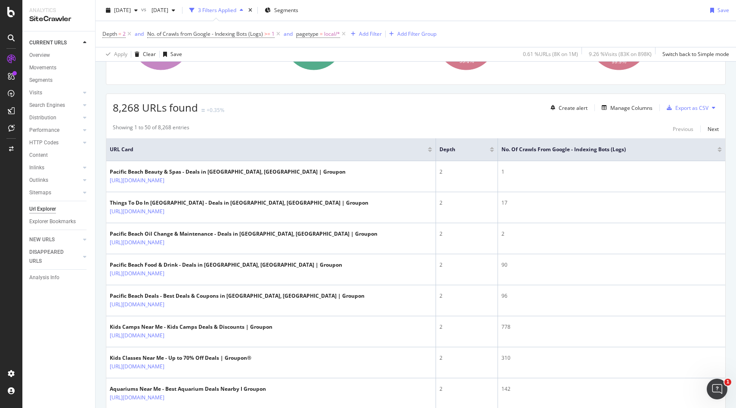
scroll to position [221, 0]
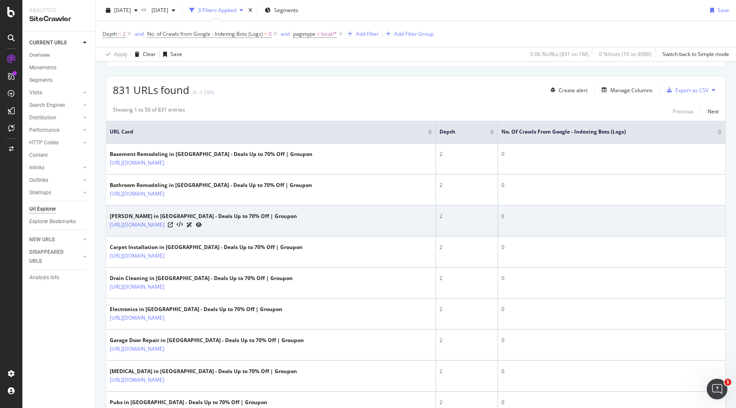
scroll to position [218, 0]
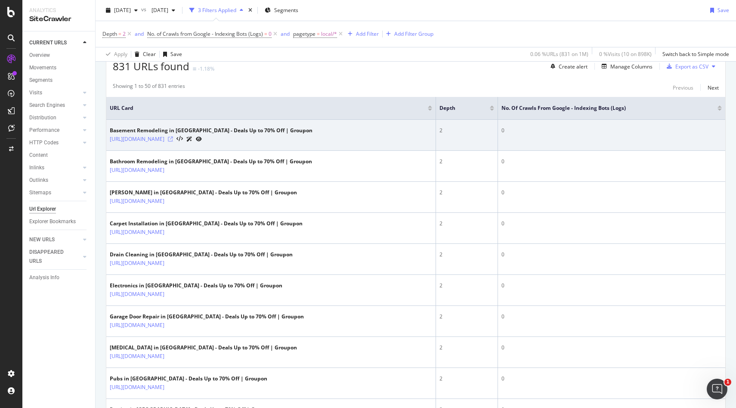
click at [173, 140] on icon at bounding box center [170, 138] width 5 height 5
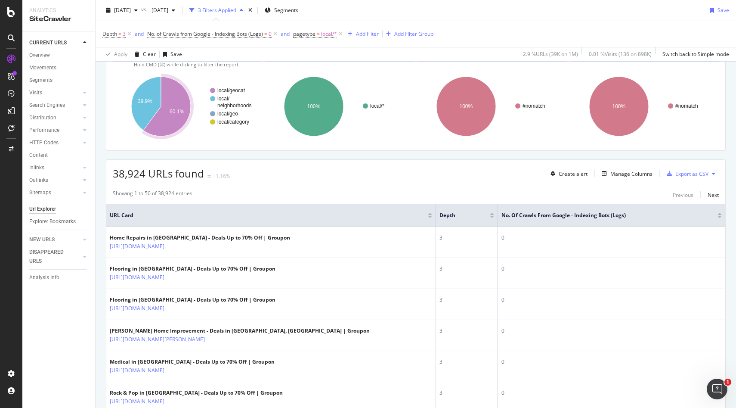
scroll to position [145, 0]
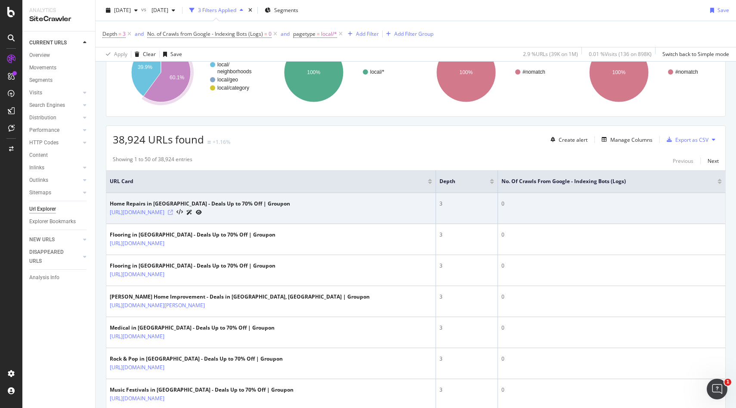
click at [173, 212] on icon at bounding box center [170, 212] width 5 height 5
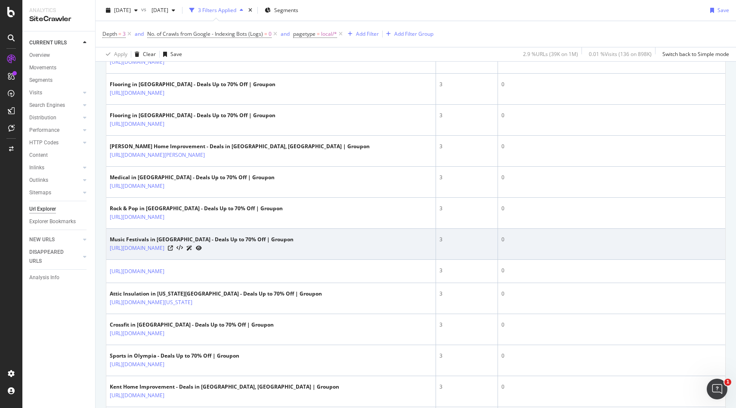
scroll to position [383, 0]
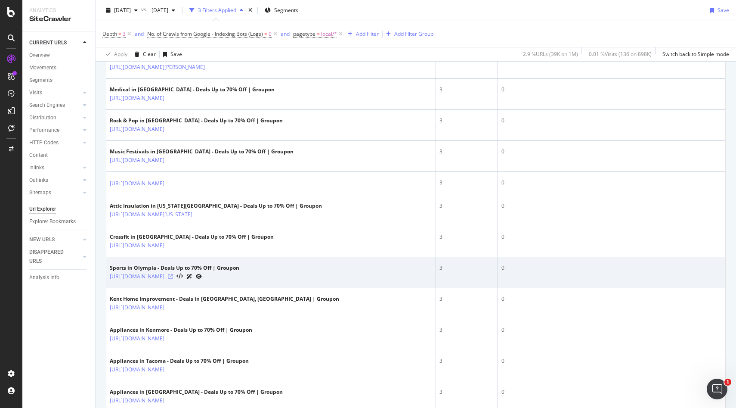
click at [173, 276] on icon at bounding box center [170, 276] width 5 height 5
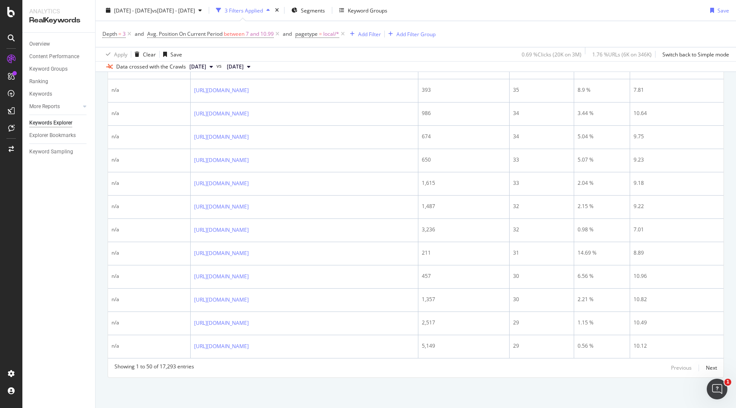
scroll to position [1096, 0]
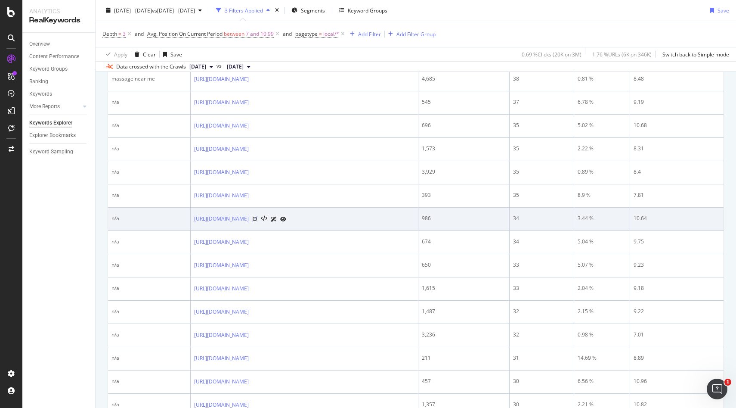
click at [257, 218] on icon at bounding box center [254, 218] width 5 height 5
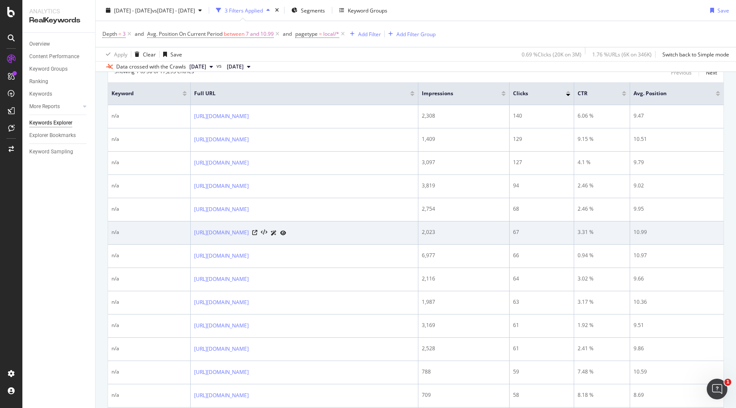
scroll to position [279, 0]
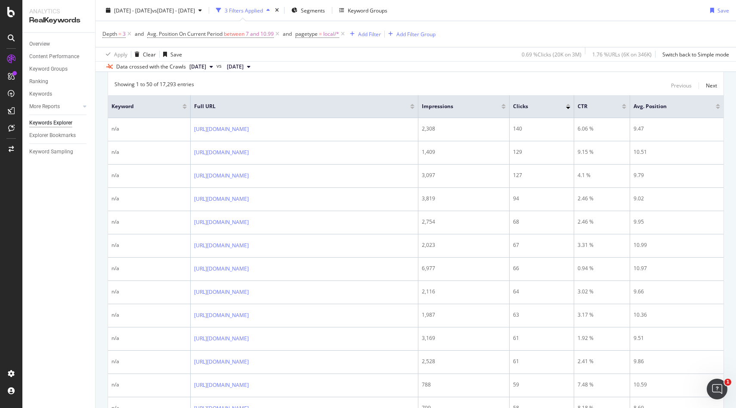
click at [506, 108] on div at bounding box center [504, 108] width 4 height 2
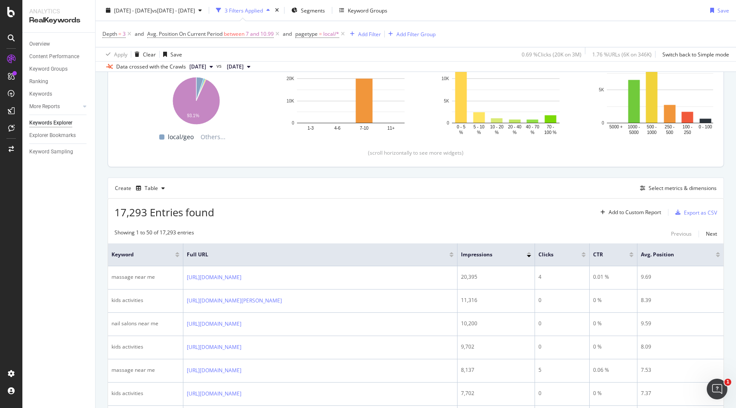
scroll to position [79, 0]
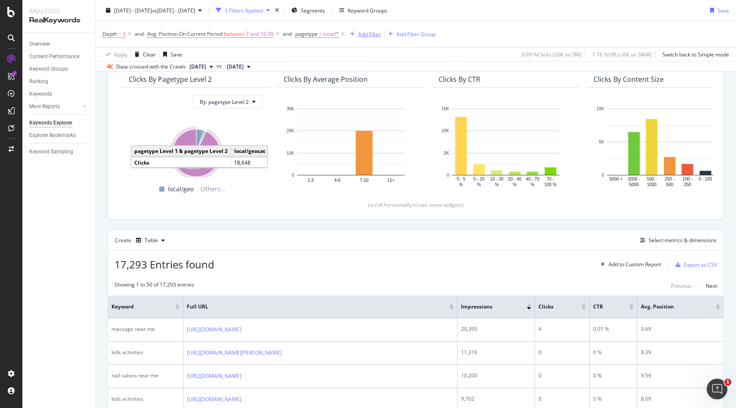
click at [363, 31] on div "Add Filter" at bounding box center [369, 33] width 23 height 7
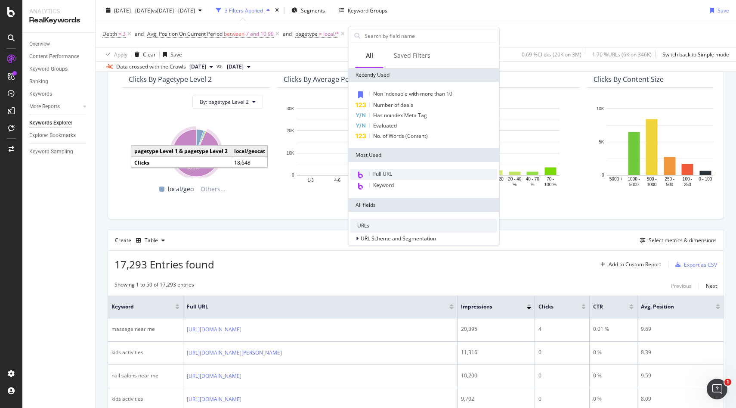
click at [396, 171] on div "Full URL" at bounding box center [424, 174] width 147 height 11
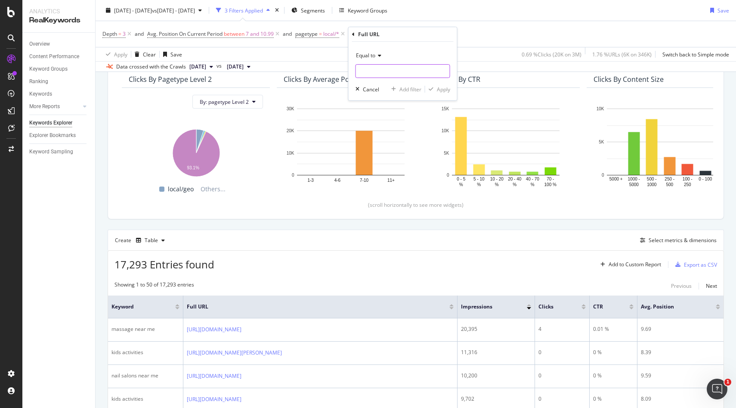
click at [405, 65] on input "text" at bounding box center [403, 71] width 94 height 14
type input "kids-activities"
click at [434, 88] on div "button" at bounding box center [431, 89] width 12 height 5
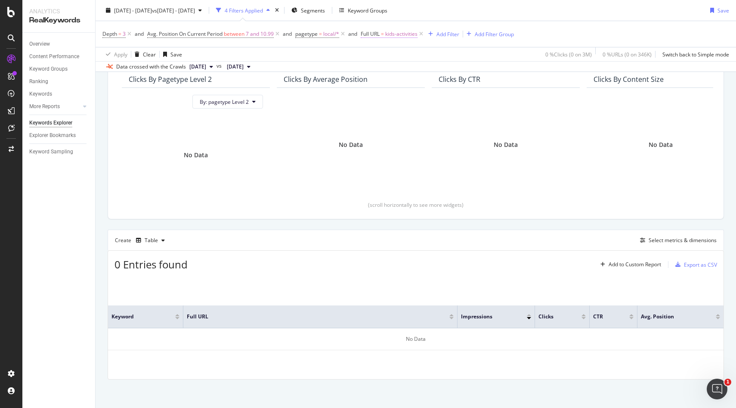
click at [384, 33] on span "=" at bounding box center [382, 33] width 3 height 7
click at [390, 56] on icon at bounding box center [393, 54] width 6 height 5
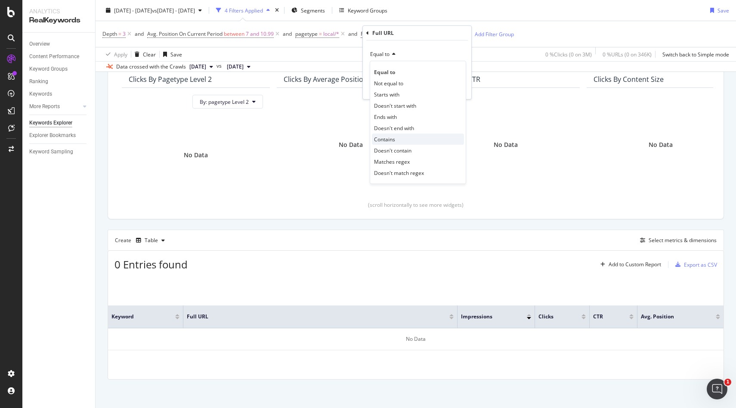
click at [392, 141] on span "Contains" at bounding box center [384, 139] width 21 height 7
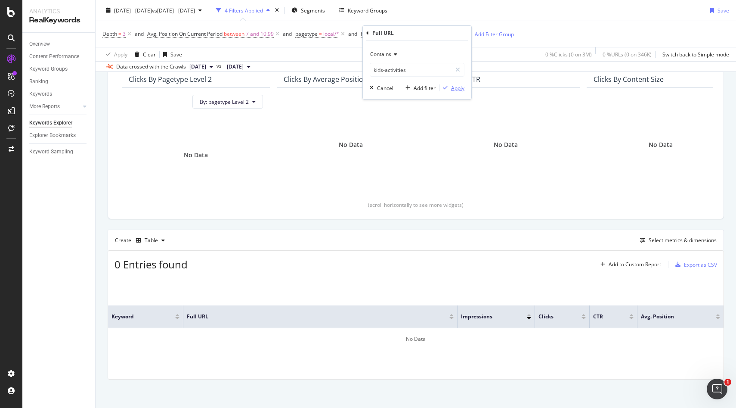
click at [456, 90] on div "Apply" at bounding box center [457, 87] width 13 height 7
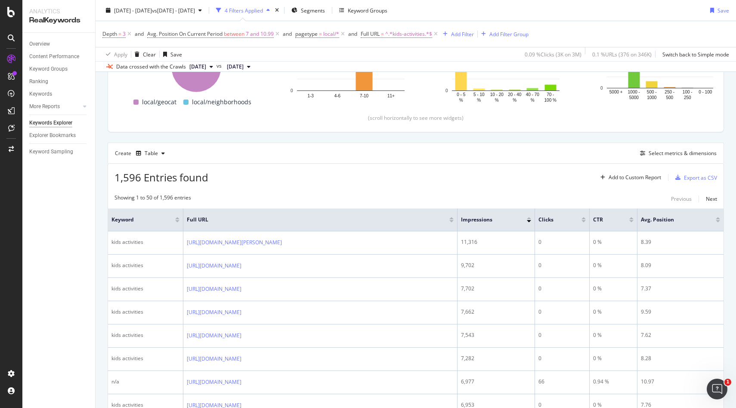
scroll to position [78, 0]
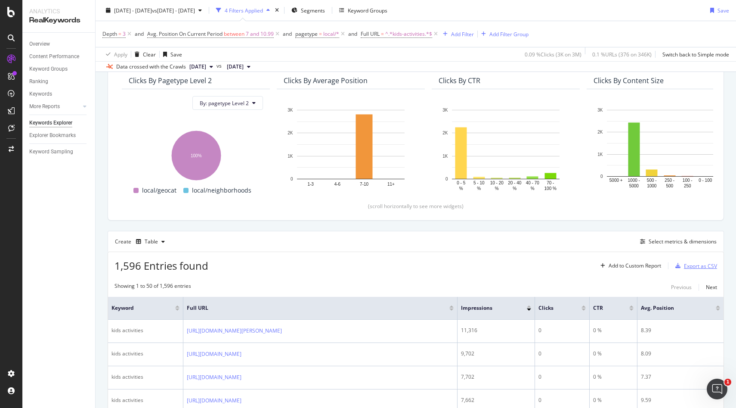
click at [686, 265] on div "Export as CSV" at bounding box center [700, 265] width 33 height 7
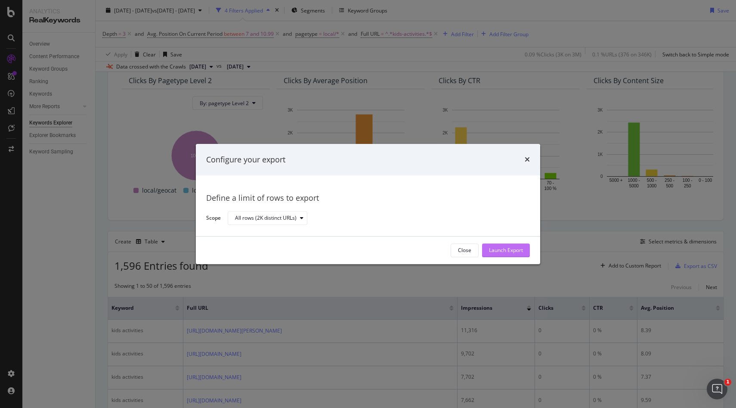
click at [499, 245] on div "Launch Export" at bounding box center [506, 250] width 34 height 13
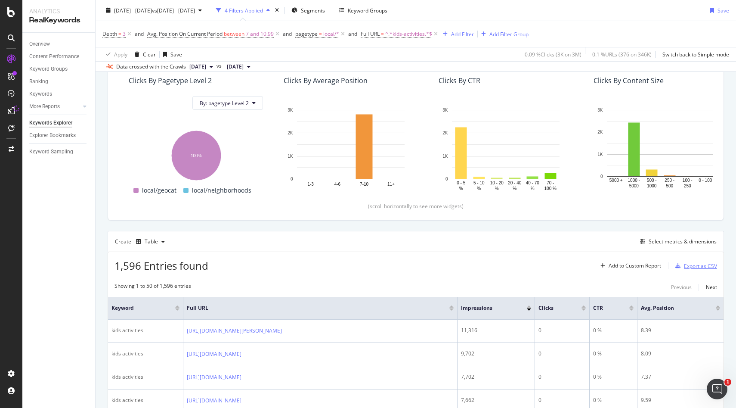
scroll to position [0, 0]
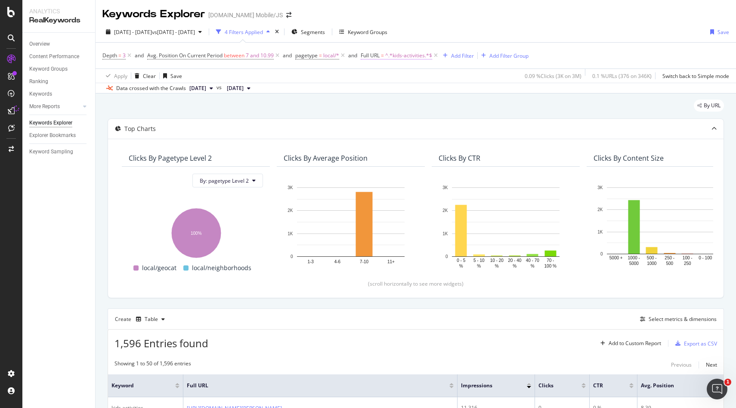
click at [406, 55] on span "^.*kids-activities.*$" at bounding box center [408, 56] width 47 height 12
click at [393, 76] on icon at bounding box center [394, 76] width 6 height 5
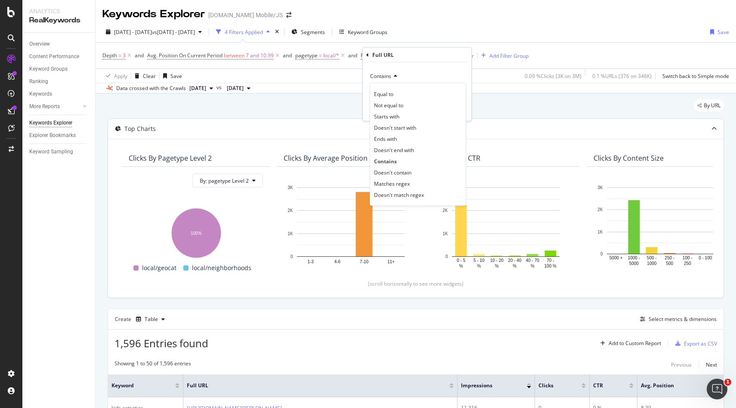
click at [401, 171] on span "Doesn't contain" at bounding box center [392, 171] width 37 height 7
click at [451, 109] on div "Apply" at bounding box center [457, 109] width 13 height 7
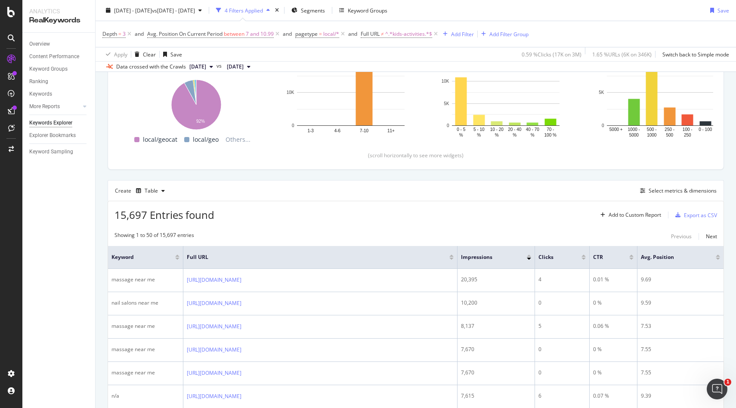
scroll to position [84, 0]
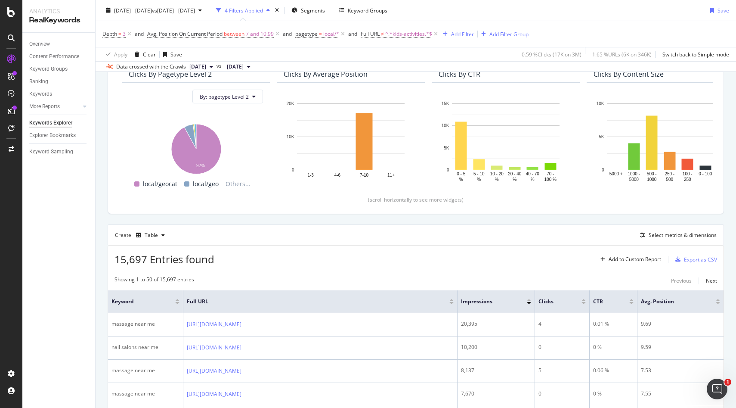
click at [423, 44] on div "Depth = 3 and Avg. Position On Current Period between 7 and 10.99 and pagetype …" at bounding box center [415, 34] width 627 height 26
click at [466, 33] on div "Add Filter" at bounding box center [462, 33] width 23 height 7
click at [461, 56] on span "Equal to" at bounding box center [458, 55] width 19 height 7
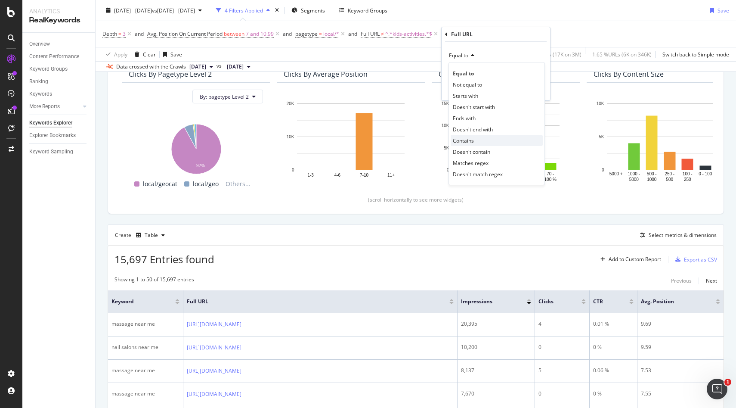
click at [467, 143] on span "Contains" at bounding box center [463, 140] width 21 height 7
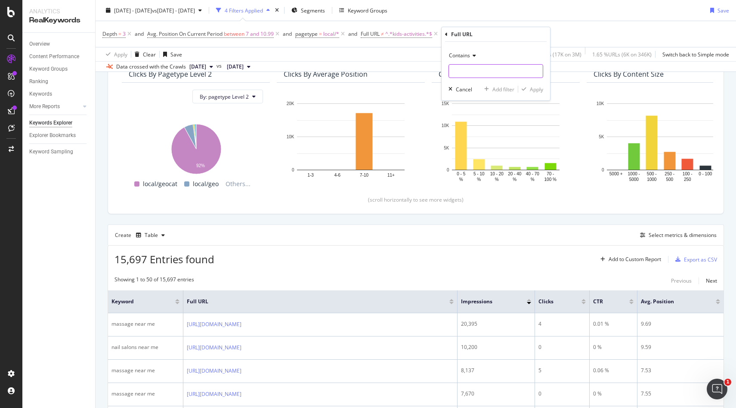
click at [462, 68] on input "text" at bounding box center [496, 71] width 94 height 14
type input "/massage"
click at [530, 87] on div "button" at bounding box center [524, 89] width 12 height 5
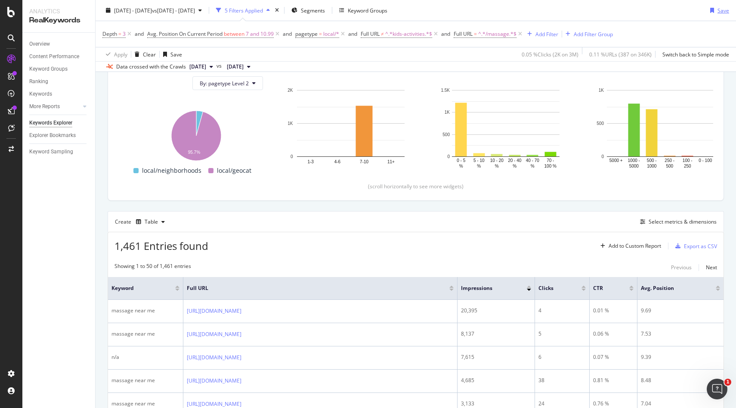
scroll to position [53, 0]
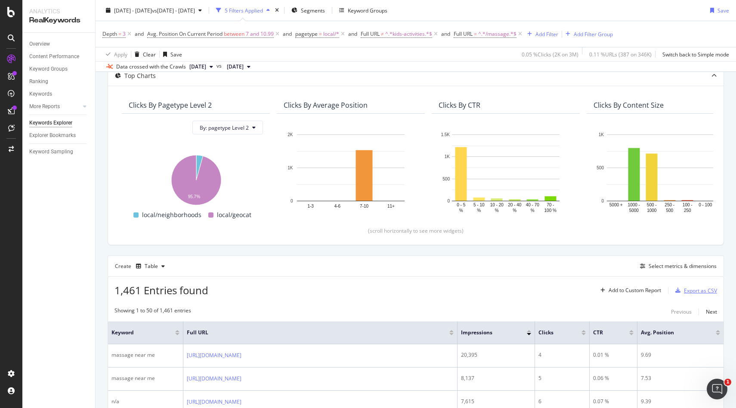
click at [684, 290] on div "Export as CSV" at bounding box center [700, 290] width 33 height 7
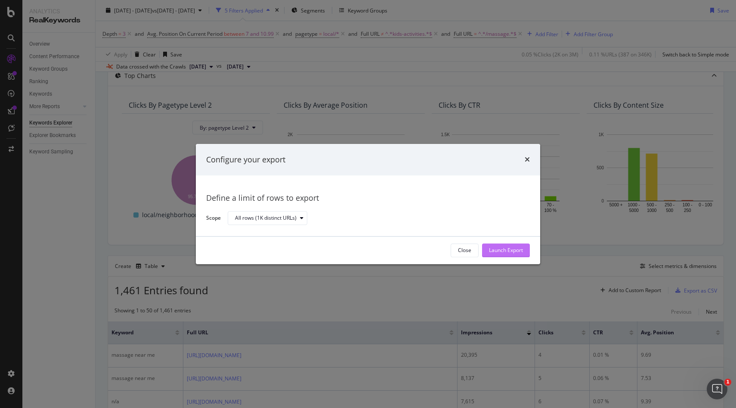
click at [513, 248] on div "Launch Export" at bounding box center [506, 250] width 34 height 7
